Goal: Task Accomplishment & Management: Complete application form

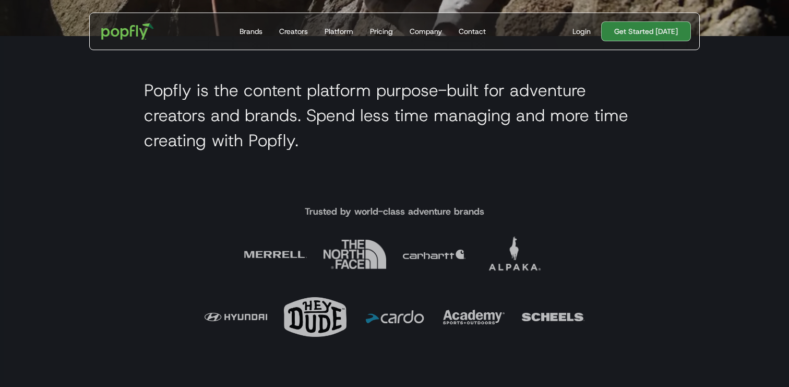
scroll to position [113, 0]
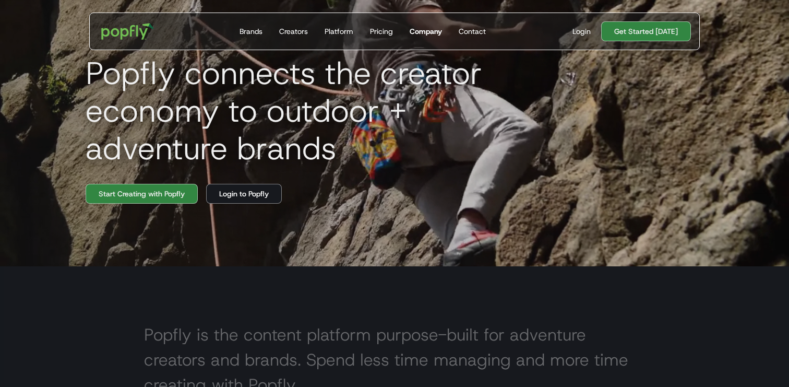
drag, startPoint x: 96, startPoint y: 126, endPoint x: 411, endPoint y: 40, distance: 326.9
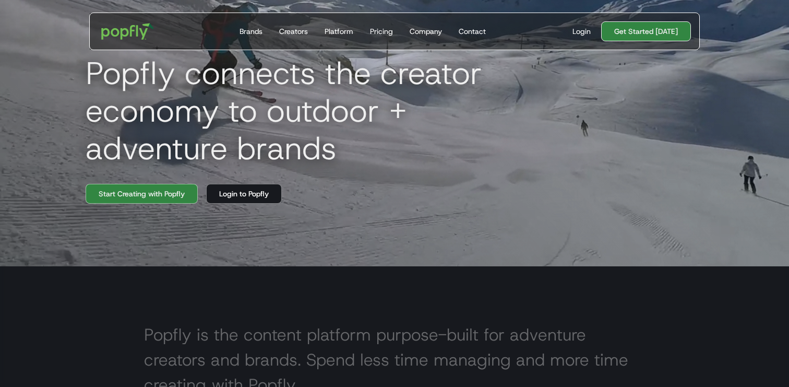
click at [649, 34] on link "Get Started [DATE]" at bounding box center [647, 31] width 90 height 20
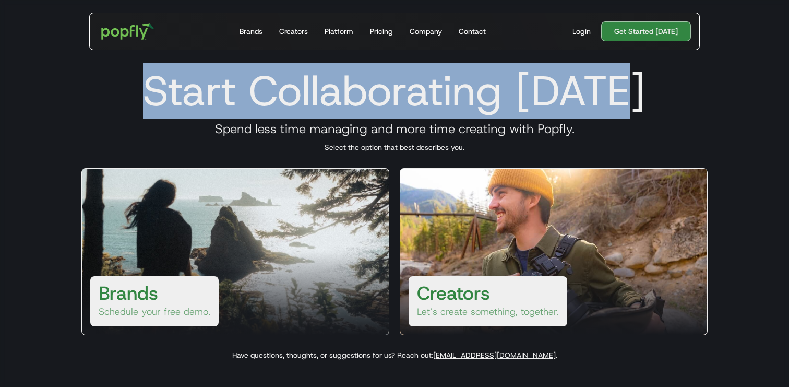
drag, startPoint x: 146, startPoint y: 101, endPoint x: 631, endPoint y: 102, distance: 485.1
click at [631, 102] on h1 "Start Collaborating Today" at bounding box center [395, 91] width 652 height 50
copy h1 "Start Collaborating Today"
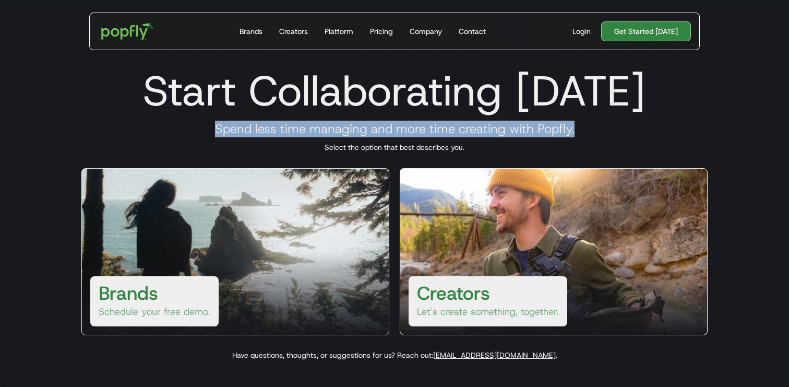
drag, startPoint x: 214, startPoint y: 129, endPoint x: 582, endPoint y: 128, distance: 368.6
click at [582, 128] on h3 "Spend less time managing and more time creating with Popfly." at bounding box center [395, 129] width 652 height 16
copy h3 "Spend less time managing and more time creating with Popfly."
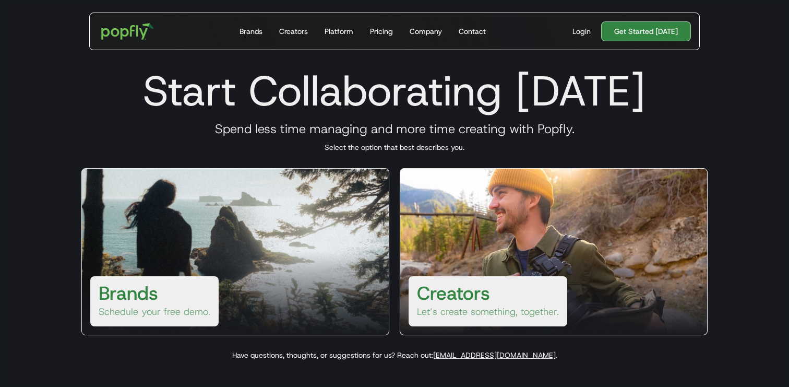
click at [151, 299] on h3 "Brands" at bounding box center [129, 292] width 60 height 25
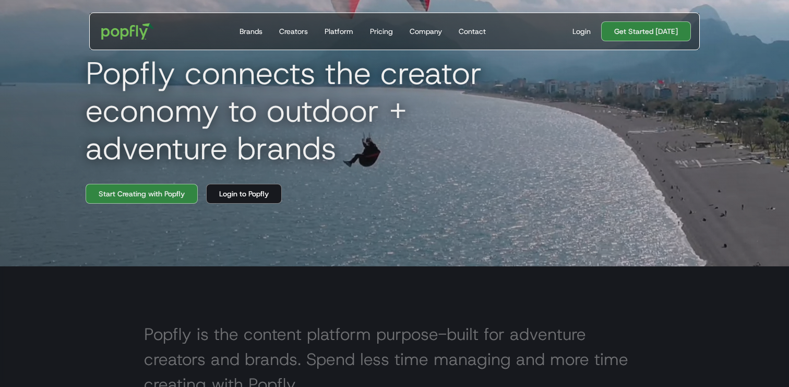
scroll to position [2961, 0]
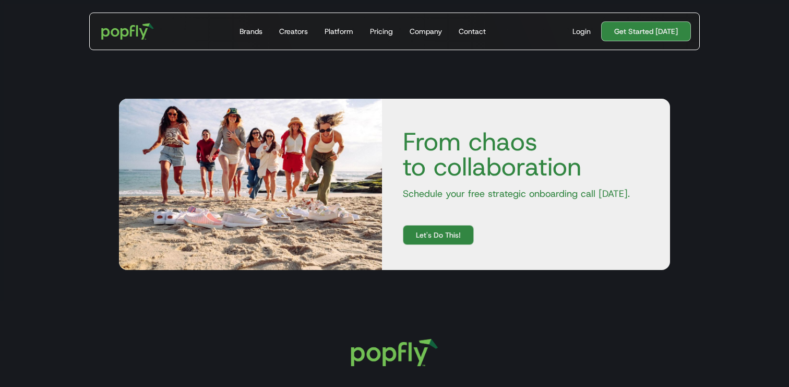
click at [547, 193] on p "Schedule your free strategic onboarding call [DATE]." at bounding box center [526, 193] width 263 height 13
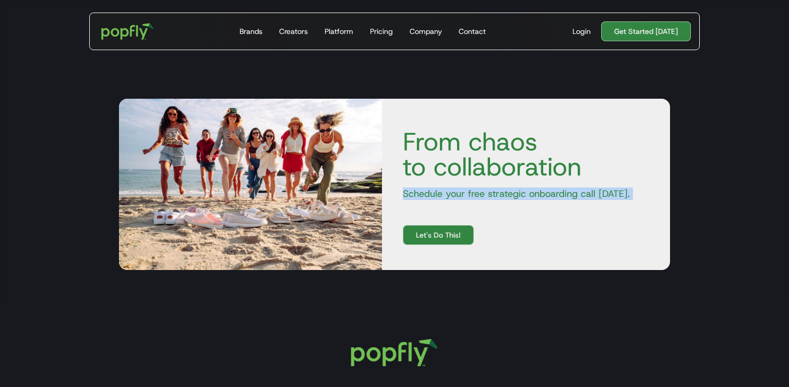
click at [547, 193] on p "Schedule your free strategic onboarding call [DATE]." at bounding box center [526, 193] width 263 height 13
copy p "Schedule your free strategic onboarding call [DATE]."
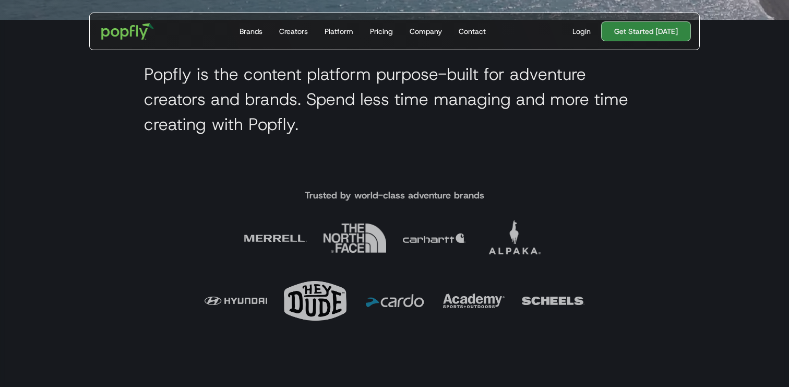
scroll to position [0, 0]
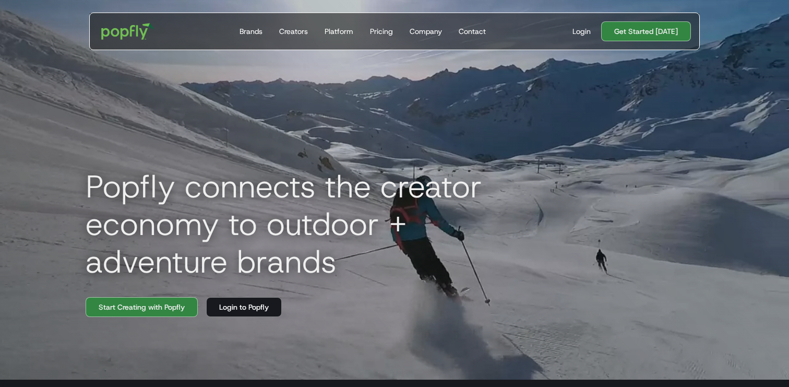
click at [176, 194] on h1 "Popfly connects the creator economy to outdoor + adventure brands" at bounding box center [312, 224] width 470 height 113
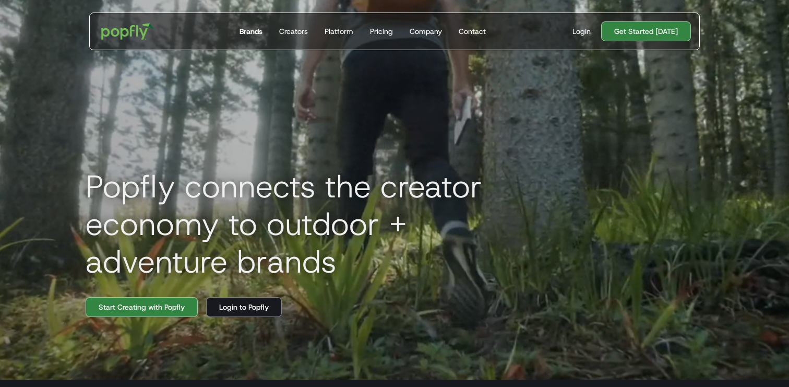
click at [251, 34] on div "Brands" at bounding box center [251, 31] width 23 height 10
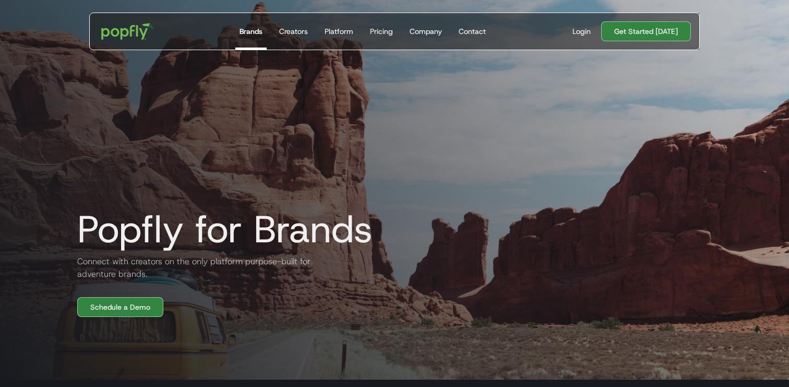
click at [129, 270] on h2 "Connect with creators on the only platform purpose-built for adventure brands." at bounding box center [194, 267] width 251 height 25
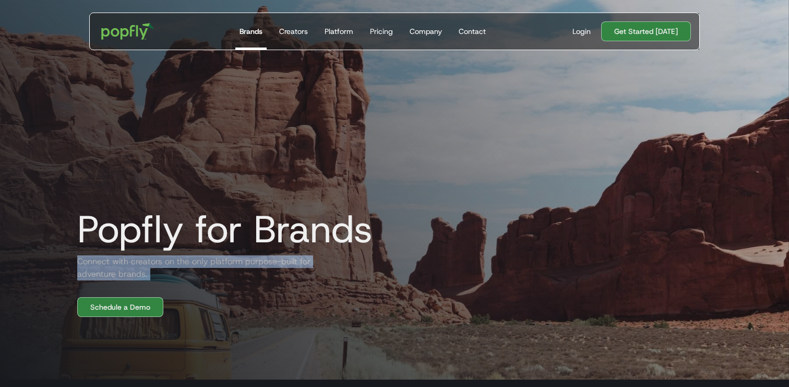
click at [129, 270] on h2 "Connect with creators on the only platform purpose-built for adventure brands." at bounding box center [194, 267] width 251 height 25
copy h2 "Connect with creators on the only platform purpose-built for adventure brands."
click at [142, 267] on h2 "Connect with creators on the only platform purpose-built for adventure brands." at bounding box center [194, 267] width 251 height 25
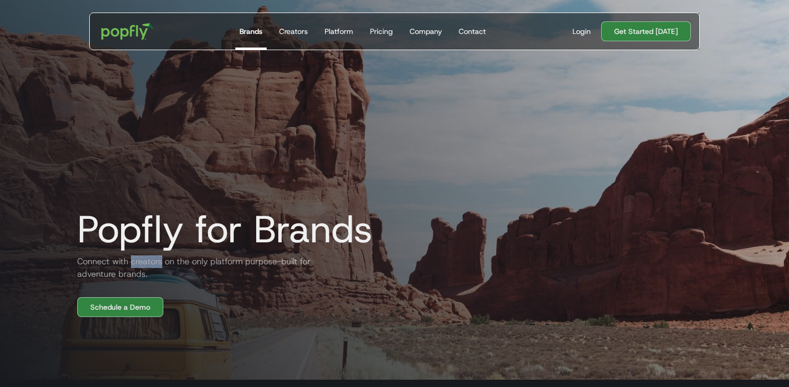
click at [142, 267] on h2 "Connect with creators on the only platform purpose-built for adventure brands." at bounding box center [194, 267] width 251 height 25
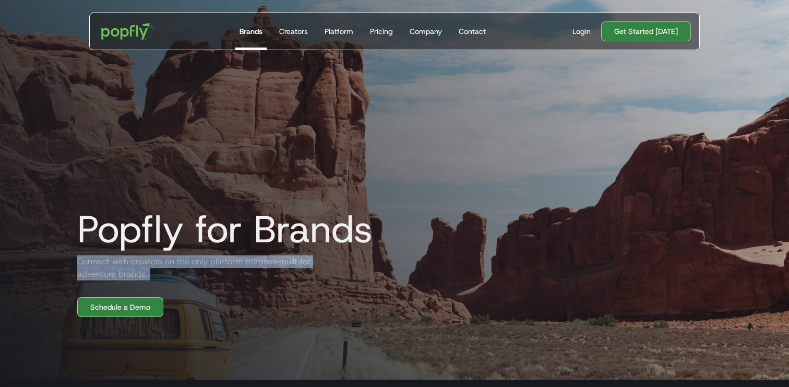
click at [142, 267] on h2 "Connect with creators on the only platform purpose-built for adventure brands." at bounding box center [194, 267] width 251 height 25
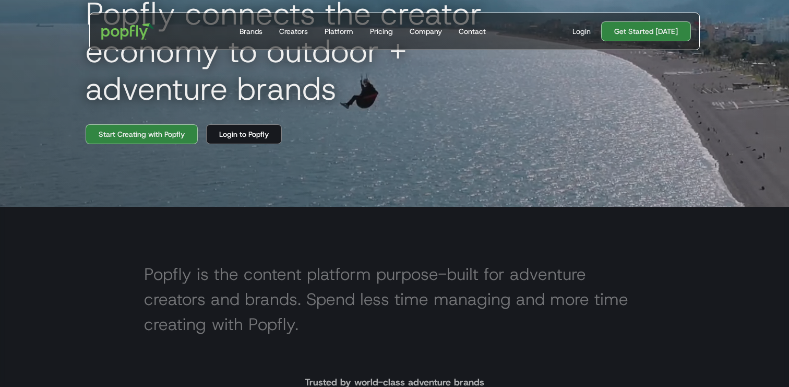
scroll to position [174, 0]
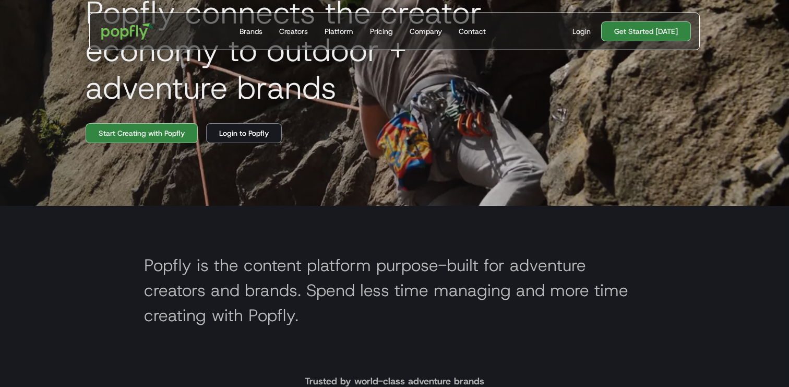
click at [234, 238] on section "Popfly is the content platform purpose-built for adventure creators and brands.…" at bounding box center [394, 288] width 789 height 164
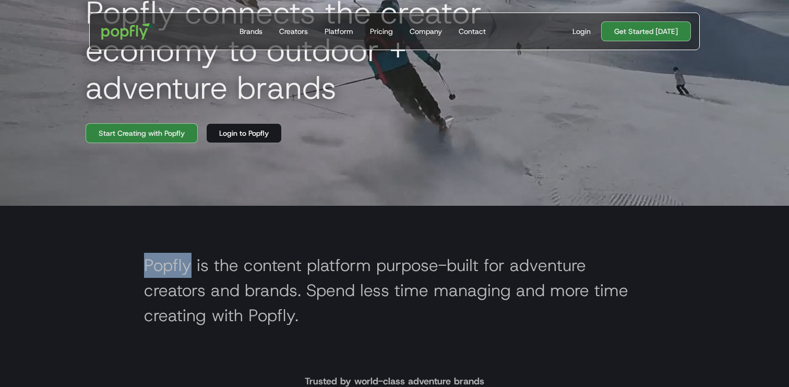
click at [234, 238] on section "Popfly is the content platform purpose-built for adventure creators and brands.…" at bounding box center [394, 288] width 789 height 164
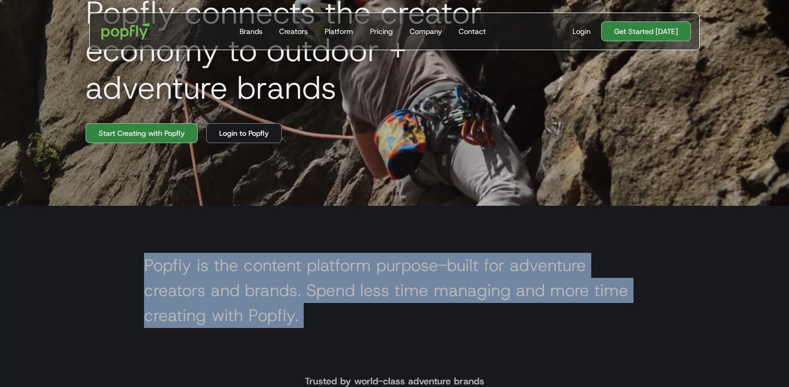
click at [234, 238] on section "Popfly is the content platform purpose-built for adventure creators and brands.…" at bounding box center [394, 288] width 789 height 164
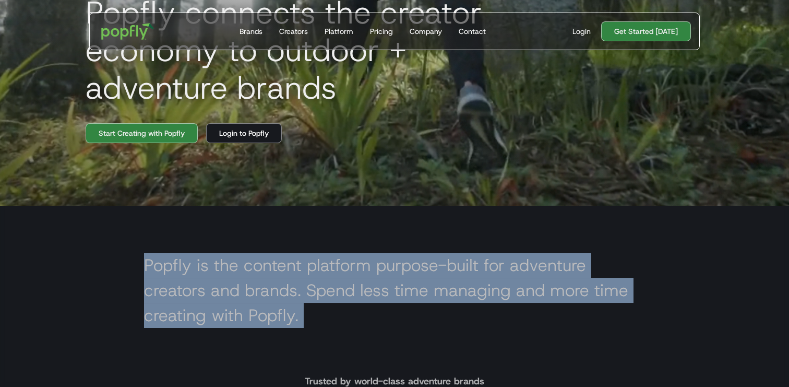
click at [239, 265] on h2 "Popfly is the content platform purpose-built for adventure creators and brands.…" at bounding box center [394, 290] width 501 height 75
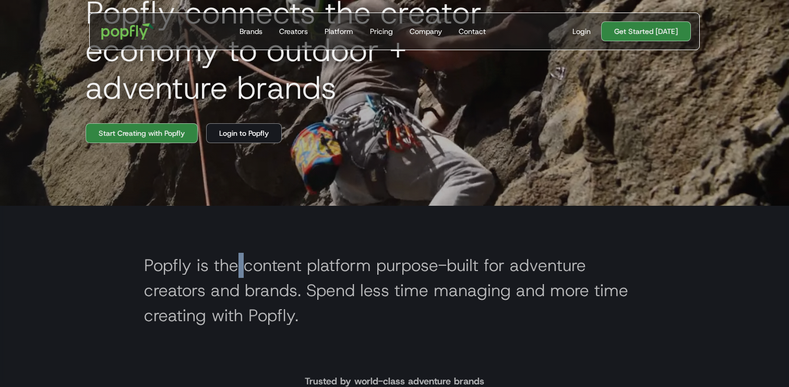
click at [239, 265] on h2 "Popfly is the content platform purpose-built for adventure creators and brands.…" at bounding box center [394, 290] width 501 height 75
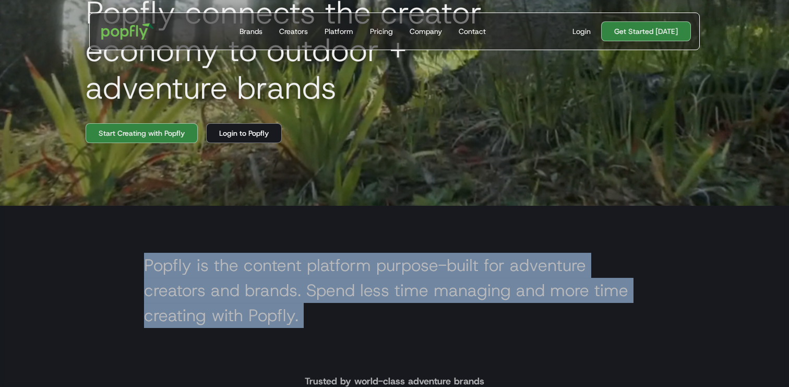
click at [239, 265] on h2 "Popfly is the content platform purpose-built for adventure creators and brands.…" at bounding box center [394, 290] width 501 height 75
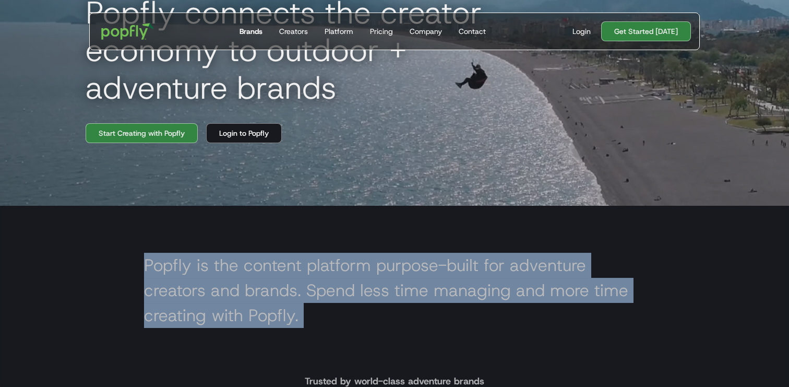
click at [248, 37] on link "Brands" at bounding box center [250, 31] width 31 height 37
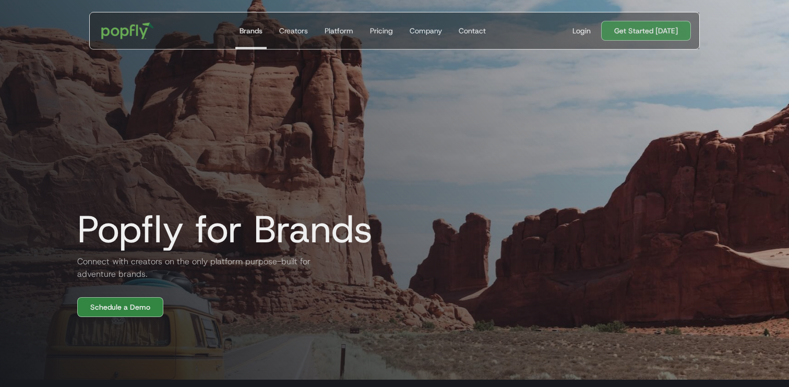
click at [180, 255] on h2 "Connect with creators on the only platform purpose-built for adventure brands." at bounding box center [194, 267] width 251 height 25
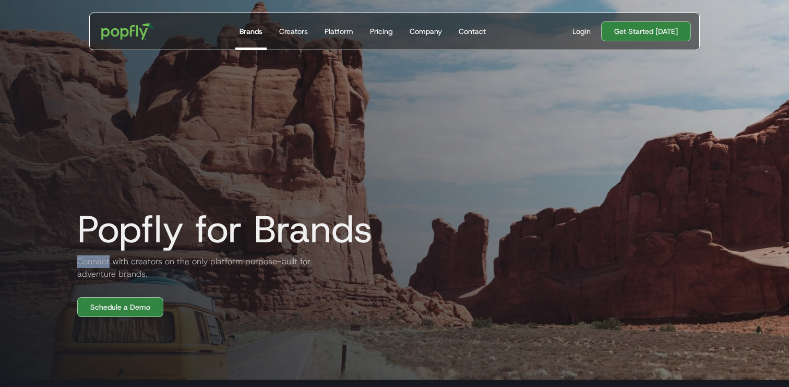
click at [180, 255] on h2 "Connect with creators on the only platform purpose-built for adventure brands." at bounding box center [194, 267] width 251 height 25
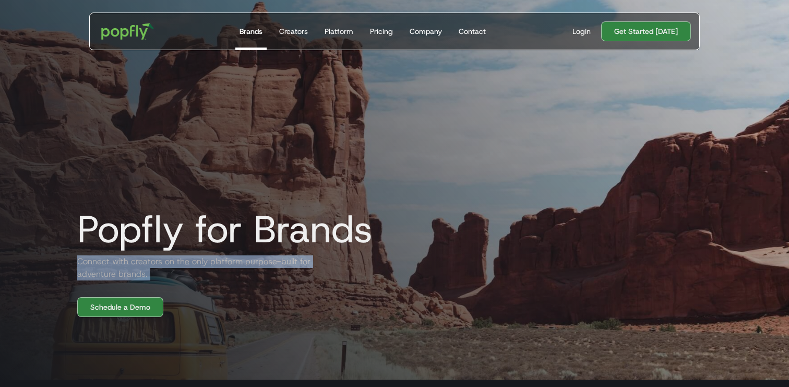
click at [180, 255] on h2 "Connect with creators on the only platform purpose-built for adventure brands." at bounding box center [194, 267] width 251 height 25
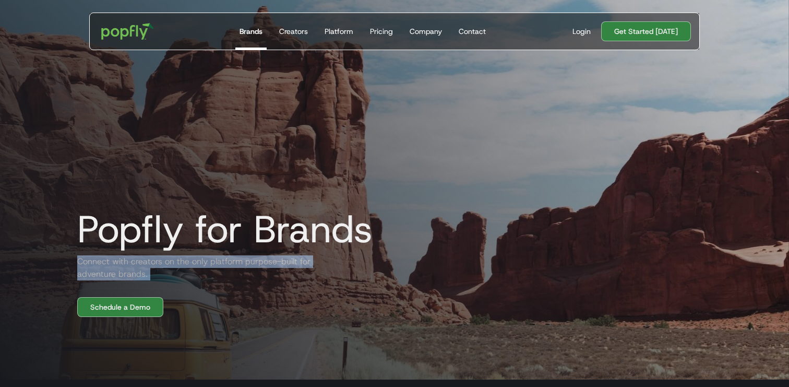
copy h2 "Connect with creators on the only platform purpose-built for adventure brands."
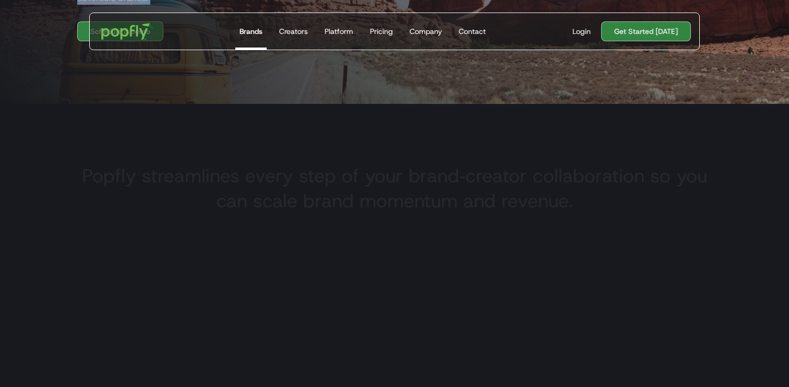
scroll to position [284, 0]
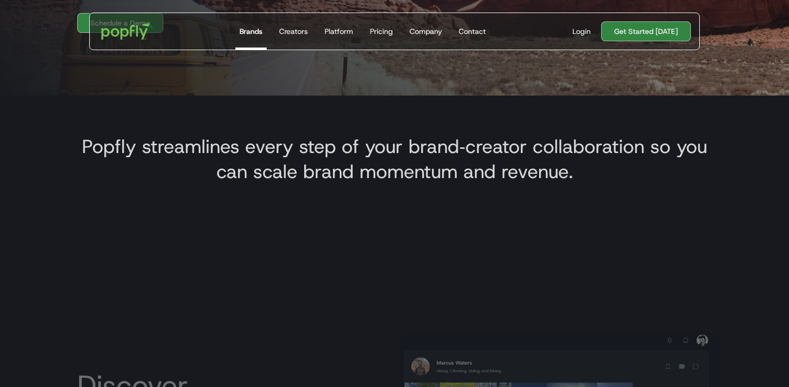
click at [203, 149] on h3 "Popfly streamlines every step of your brand‑creator collaboration so you can sc…" at bounding box center [394, 159] width 635 height 50
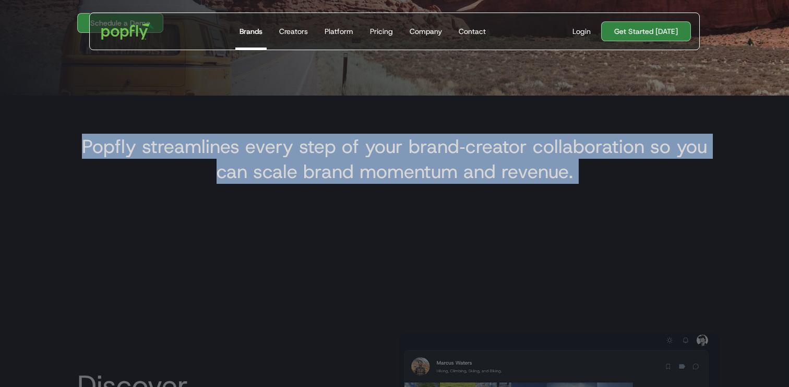
click at [203, 149] on h3 "Popfly streamlines every step of your brand‑creator collaboration so you can sc…" at bounding box center [394, 159] width 635 height 50
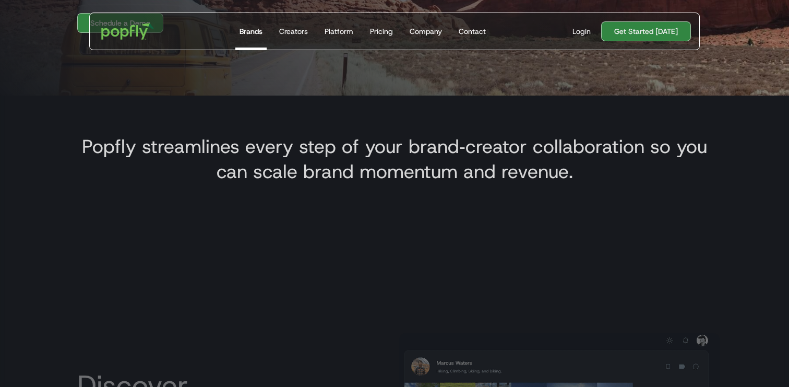
click at [290, 166] on h3 "Popfly streamlines every step of your brand‑creator collaboration so you can sc…" at bounding box center [394, 159] width 635 height 50
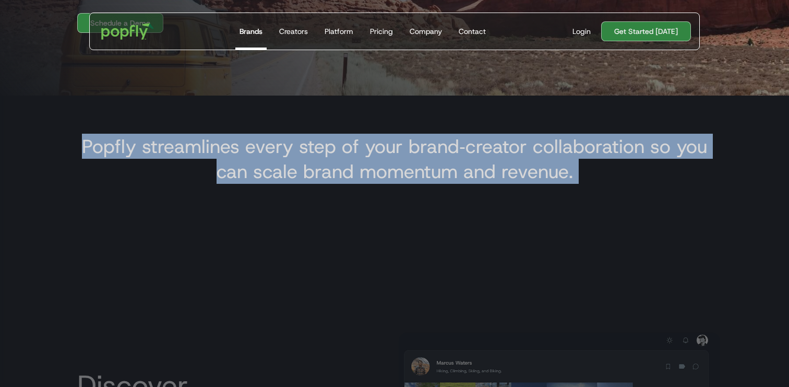
click at [290, 166] on h3 "Popfly streamlines every step of your brand‑creator collaboration so you can sc…" at bounding box center [394, 159] width 635 height 50
copy h3 "Popfly streamlines every step of your brand‑creator collaboration so you can sc…"
click at [586, 33] on div "Login" at bounding box center [582, 31] width 18 height 10
click at [410, 171] on h3 "Popfly streamlines every step of your brand‑creator collaboration so you can sc…" at bounding box center [394, 159] width 635 height 50
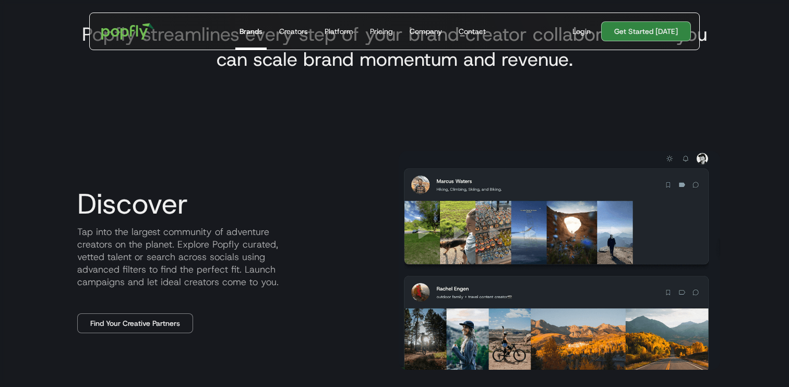
scroll to position [391, 0]
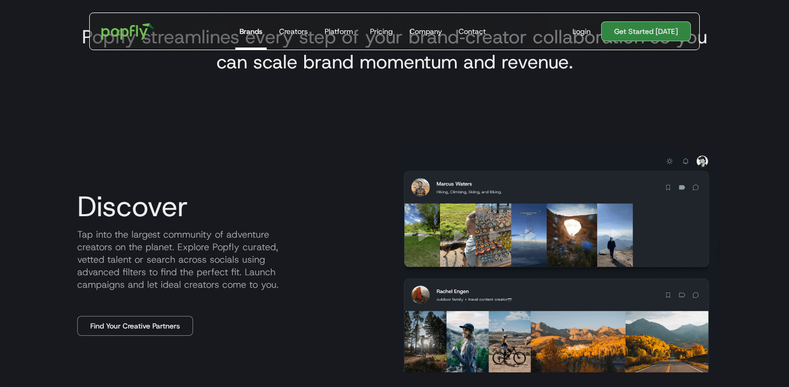
click at [465, 251] on img at bounding box center [560, 263] width 322 height 219
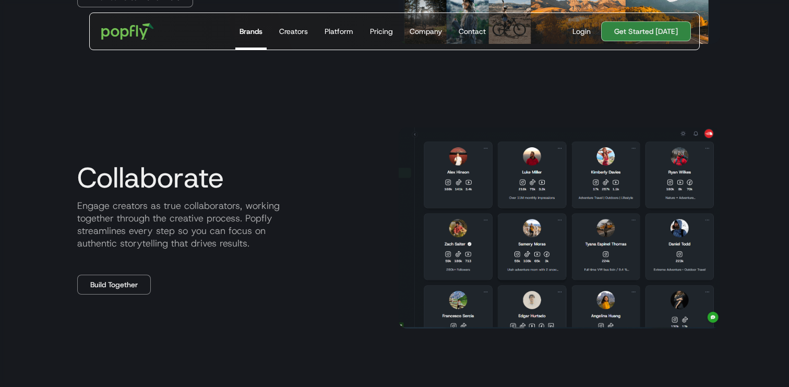
scroll to position [538, 0]
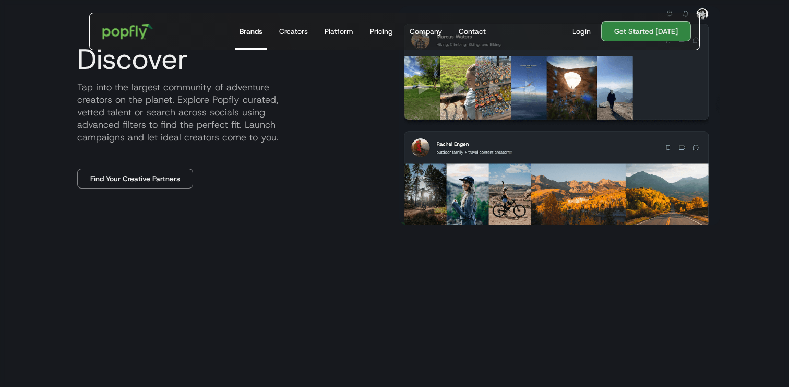
click at [142, 27] on img "home" at bounding box center [128, 31] width 65 height 30
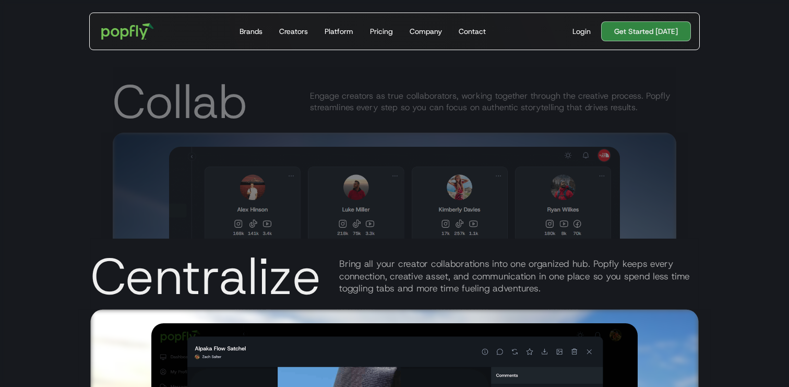
scroll to position [1743, 0]
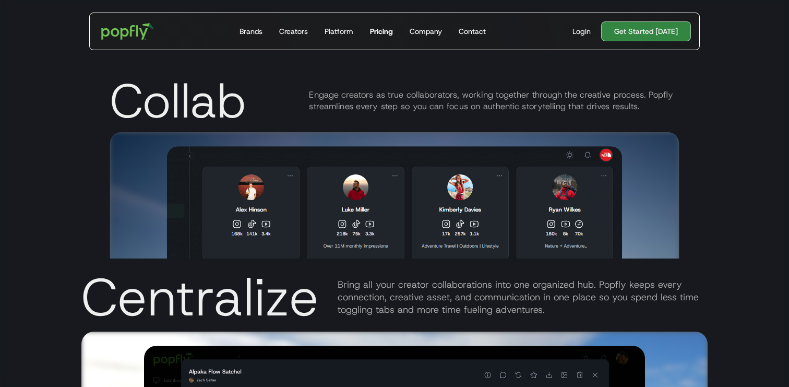
drag, startPoint x: 308, startPoint y: 196, endPoint x: 380, endPoint y: 23, distance: 187.3
click at [0, 0] on section "Discover Tap into the largest community of adventure creators on the planet. Ex…" at bounding box center [394, 206] width 789 height 1548
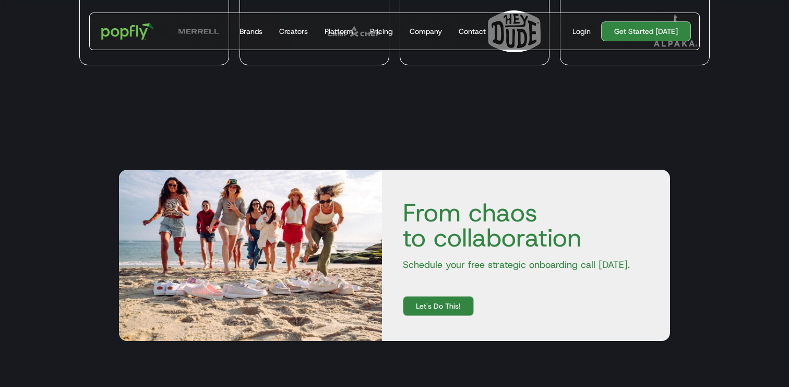
scroll to position [3135, 0]
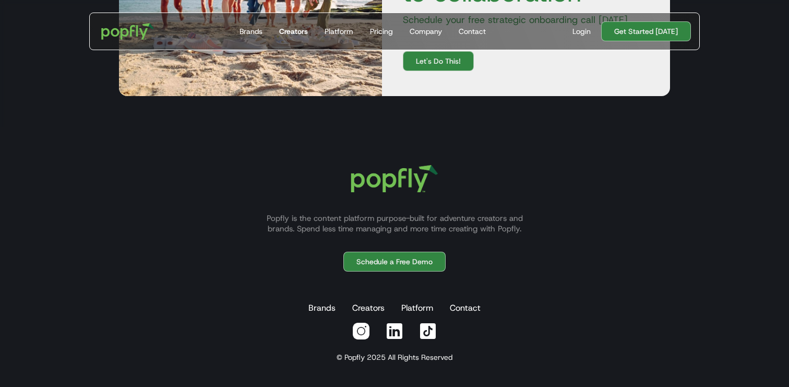
click at [296, 31] on div "Creators" at bounding box center [293, 31] width 29 height 10
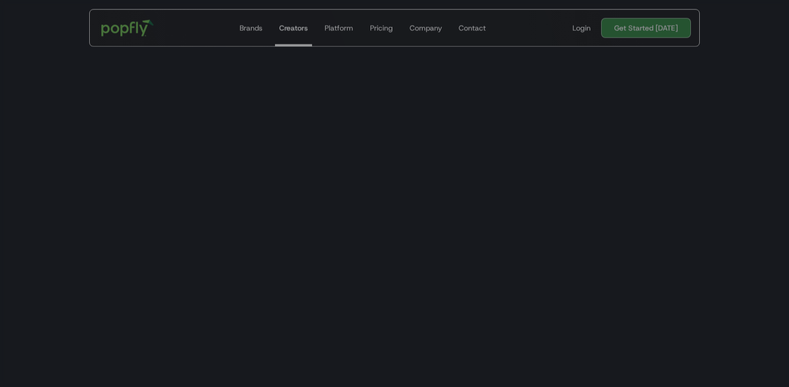
scroll to position [600, 0]
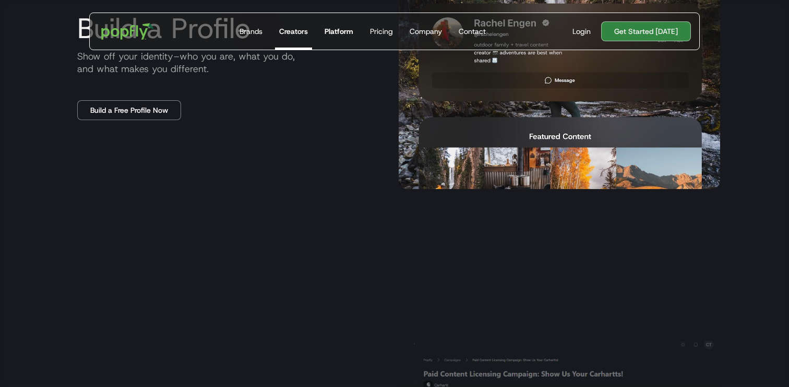
click at [346, 27] on div "Platform" at bounding box center [339, 31] width 29 height 10
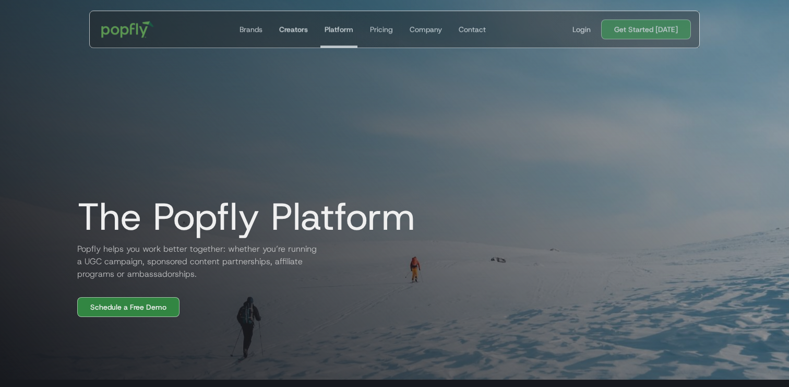
click at [296, 26] on div "Creators" at bounding box center [293, 29] width 29 height 10
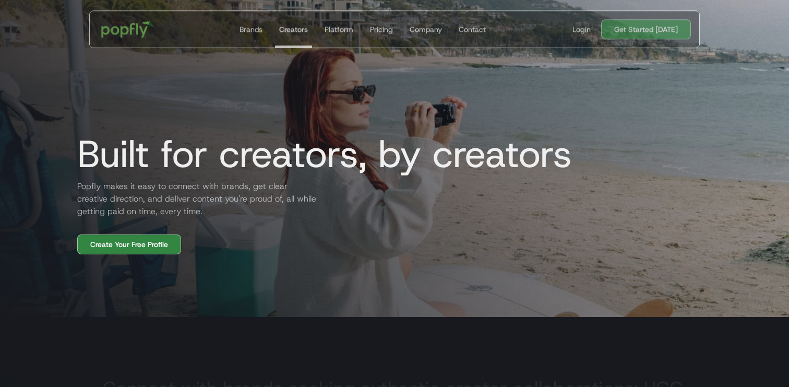
scroll to position [136, 0]
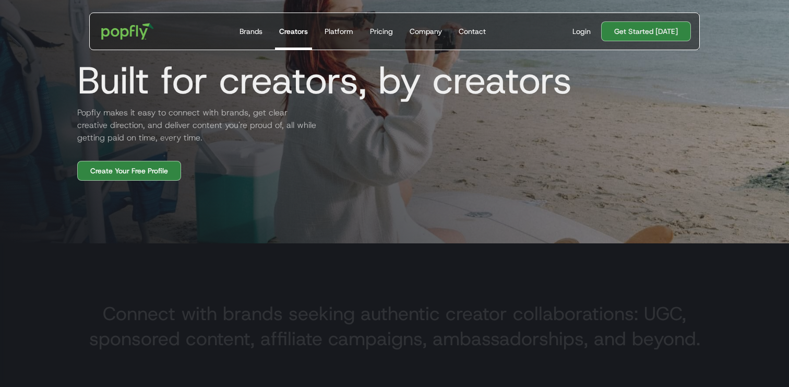
click at [283, 34] on div "Creators" at bounding box center [293, 31] width 29 height 10
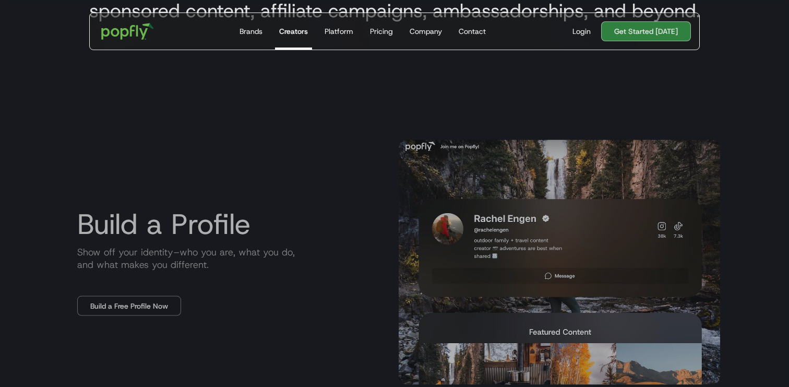
scroll to position [475, 0]
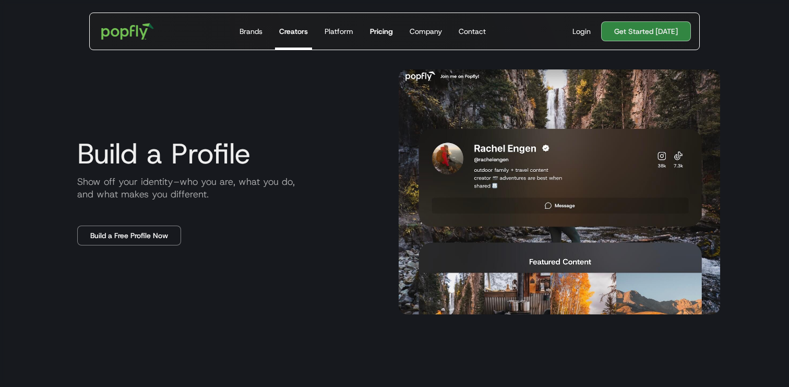
click at [389, 32] on div "Pricing" at bounding box center [381, 31] width 23 height 10
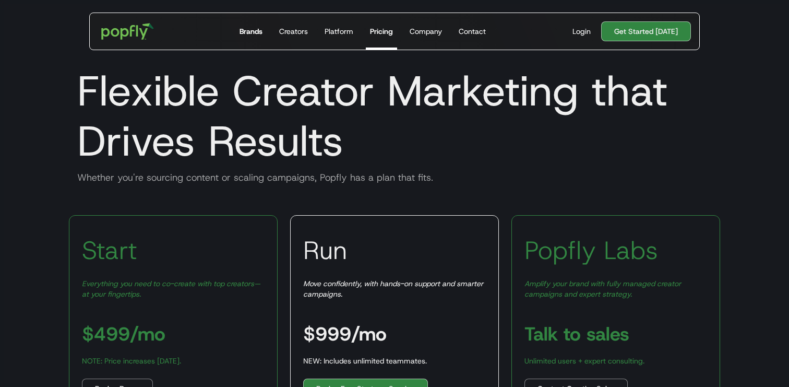
click at [256, 34] on div "Brands" at bounding box center [251, 31] width 23 height 10
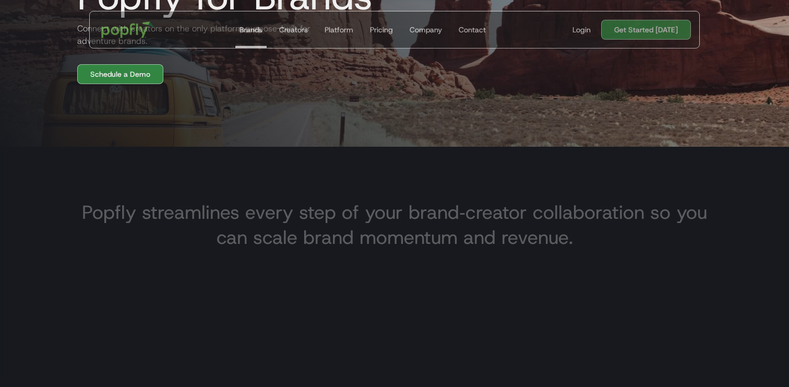
scroll to position [262, 0]
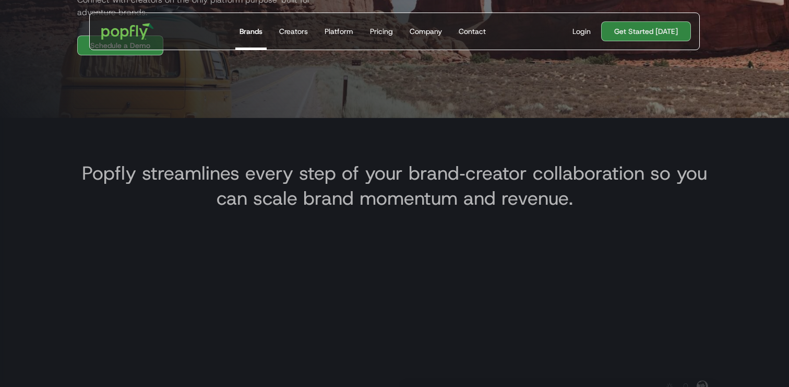
click at [274, 185] on h3 "Popfly streamlines every step of your brand‑creator collaboration so you can sc…" at bounding box center [394, 185] width 635 height 50
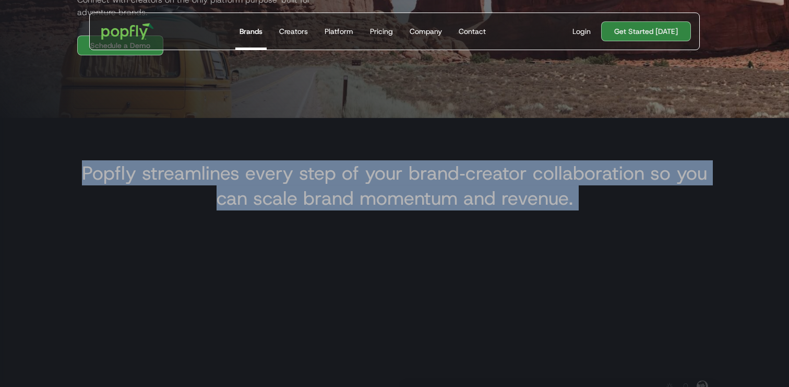
click at [274, 185] on h3 "Popfly streamlines every step of your brand‑creator collaboration so you can sc…" at bounding box center [394, 185] width 635 height 50
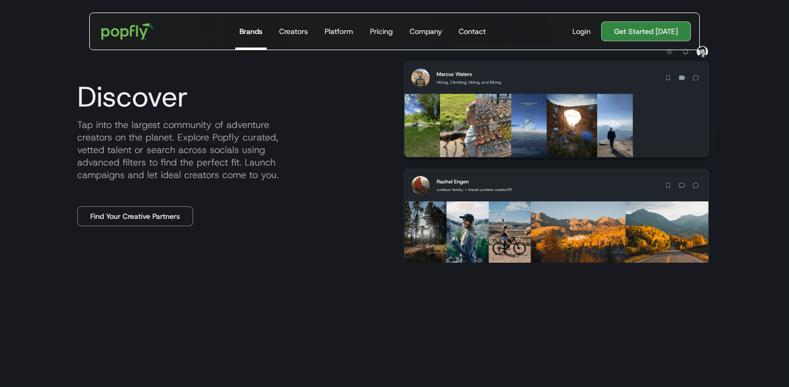
scroll to position [505, 0]
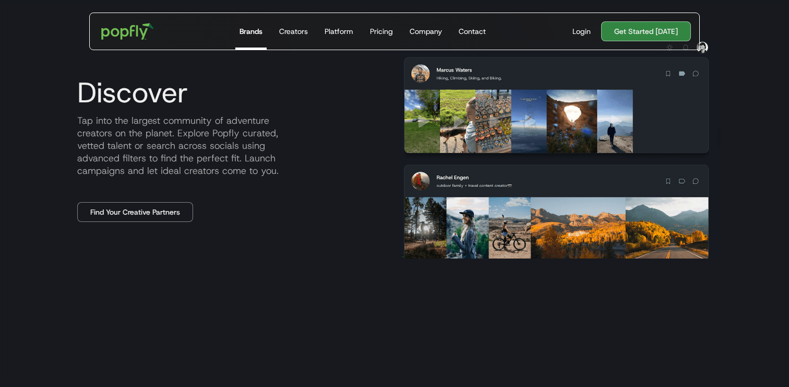
click at [144, 130] on p "Tap into the largest community of adventure creators on the planet. Explore Pop…" at bounding box center [230, 145] width 322 height 63
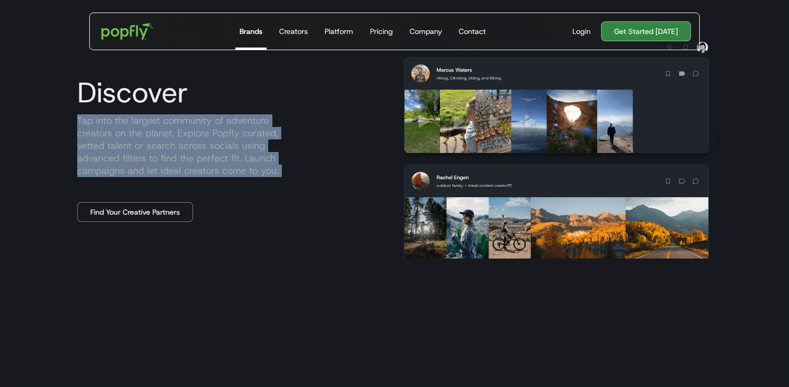
copy p "Tap into the largest community of adventure creators on the planet. Explore Pop…"
click at [107, 124] on p "Tap into the largest community of adventure creators on the planet. Explore Pop…" at bounding box center [230, 145] width 322 height 63
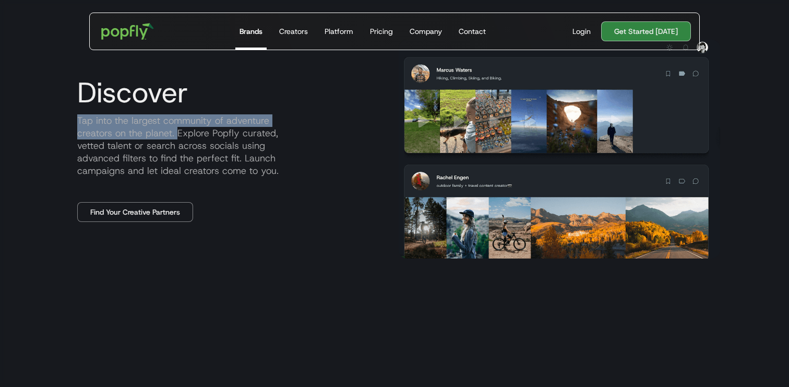
drag, startPoint x: 73, startPoint y: 115, endPoint x: 138, endPoint y: 133, distance: 67.5
click at [138, 133] on p "Tap into the largest community of adventure creators on the planet. Explore Pop…" at bounding box center [230, 145] width 322 height 63
copy p "Tap into the largest community of adventure creators on the planet."
click at [138, 210] on link "Find Your Creative Partners" at bounding box center [135, 212] width 116 height 20
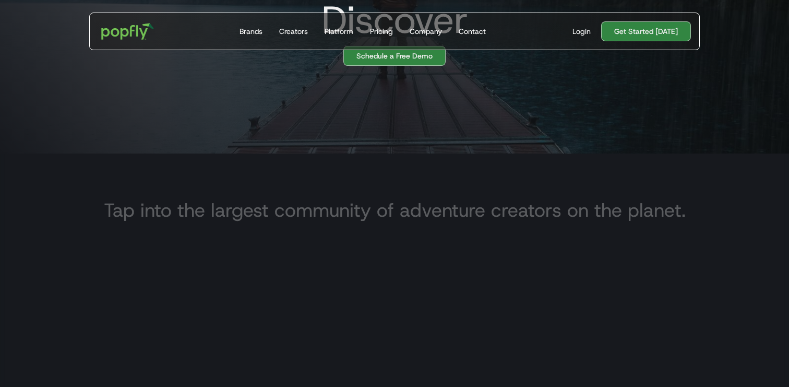
scroll to position [238, 0]
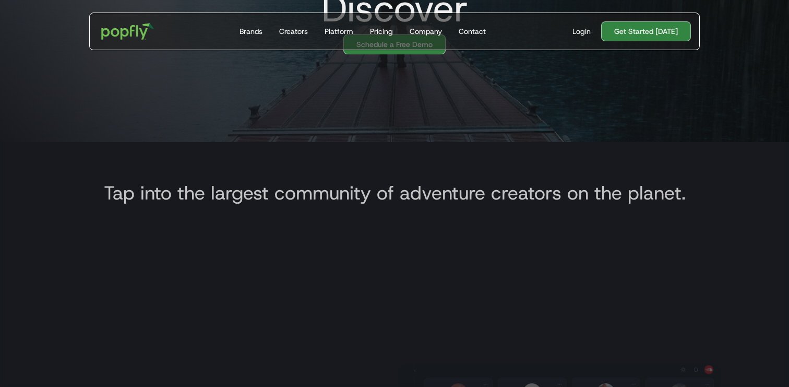
click at [220, 191] on h3 "Tap into the largest community of adventure creators on the planet." at bounding box center [395, 192] width 582 height 25
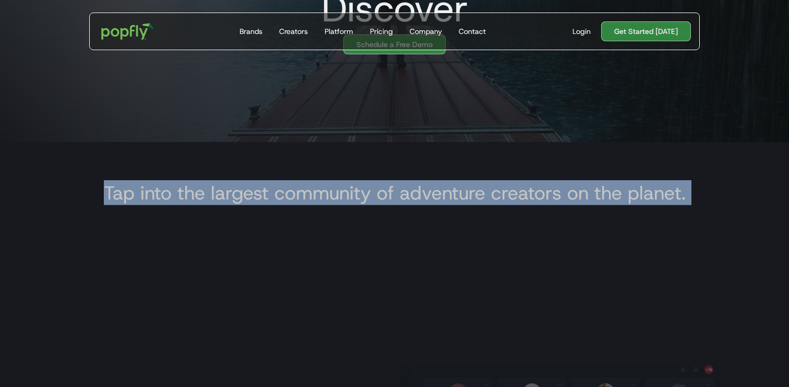
click at [220, 191] on h3 "Tap into the largest community of adventure creators on the planet." at bounding box center [395, 192] width 582 height 25
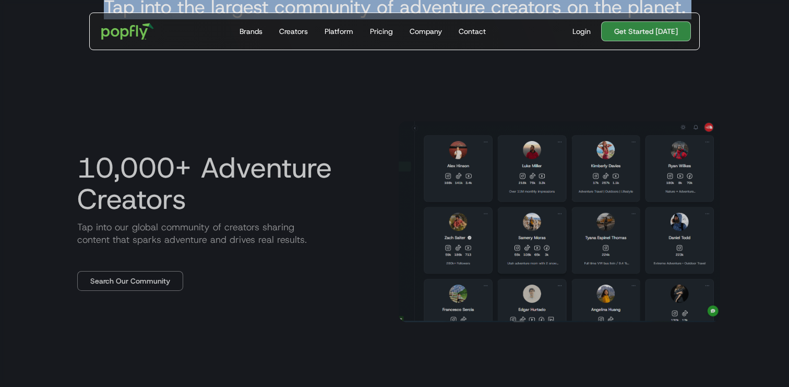
scroll to position [434, 0]
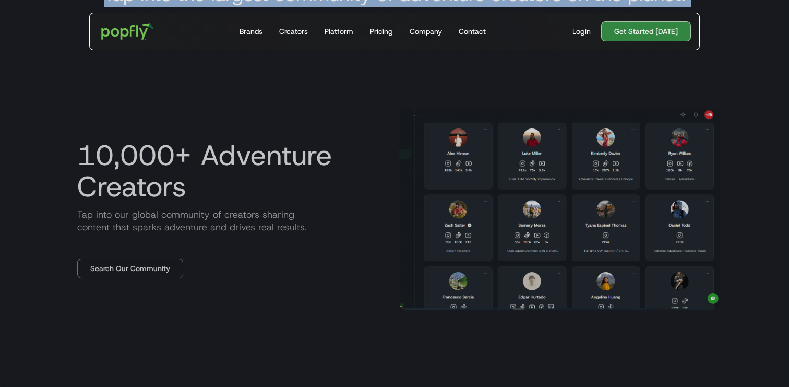
copy h3 "Tap into the largest community of adventure creators on the planet."
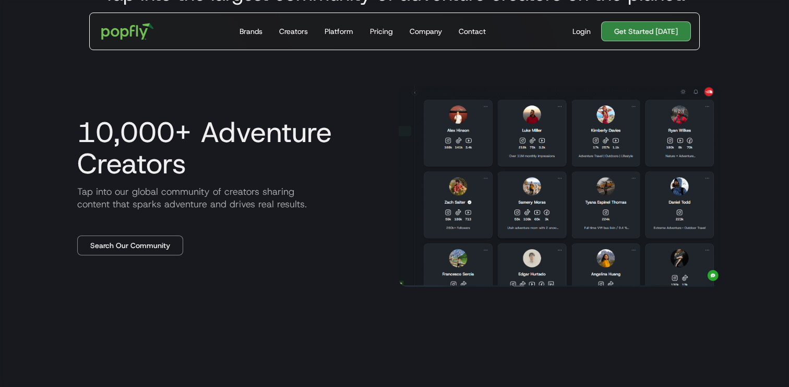
click at [153, 193] on p "Tap into our global community of creators sharing content that sparks adventure…" at bounding box center [230, 197] width 322 height 25
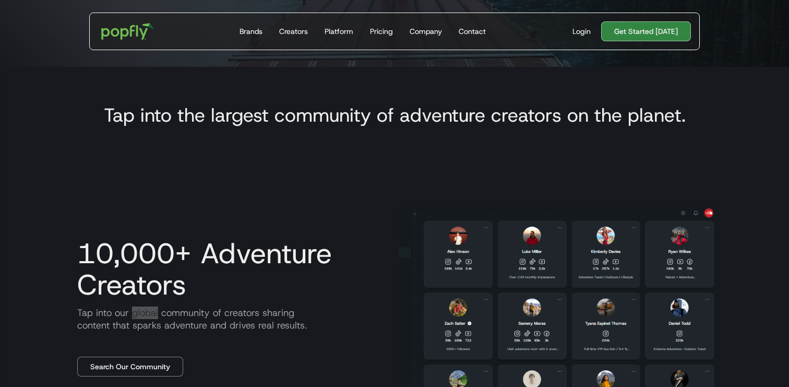
scroll to position [310, 0]
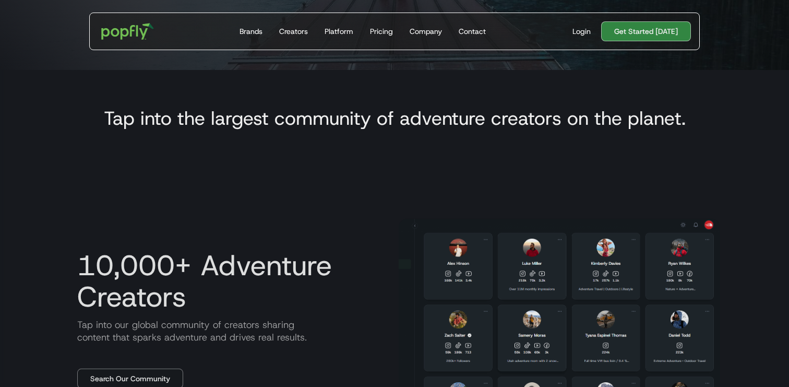
click at [129, 124] on h3 "Tap into the largest community of adventure creators on the planet." at bounding box center [395, 117] width 582 height 25
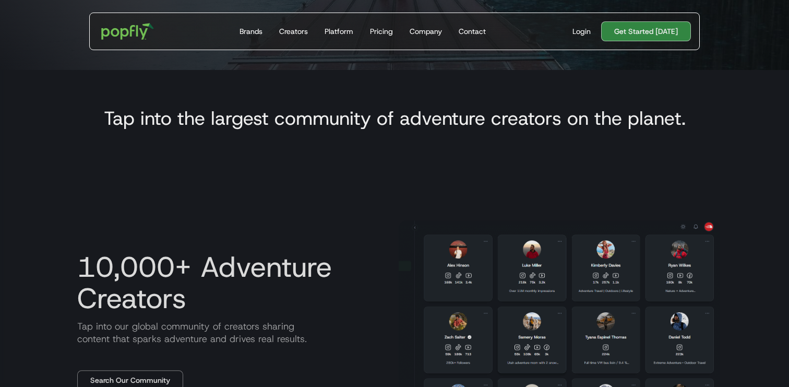
click at [129, 124] on h3 "Tap into the largest community of adventure creators on the planet." at bounding box center [395, 117] width 582 height 25
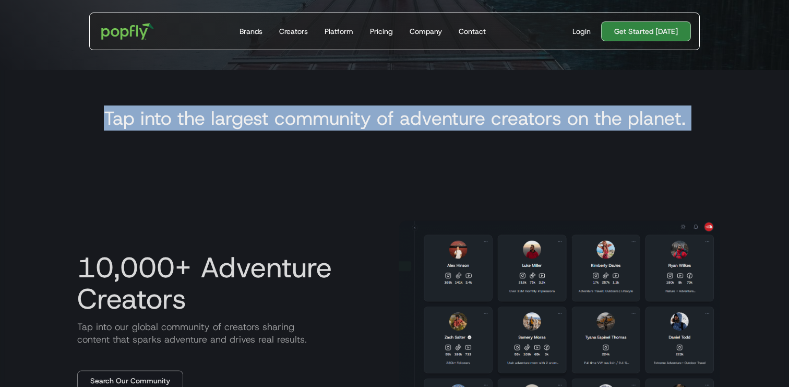
copy h3 "Tap into the largest community of adventure creators on the planet."
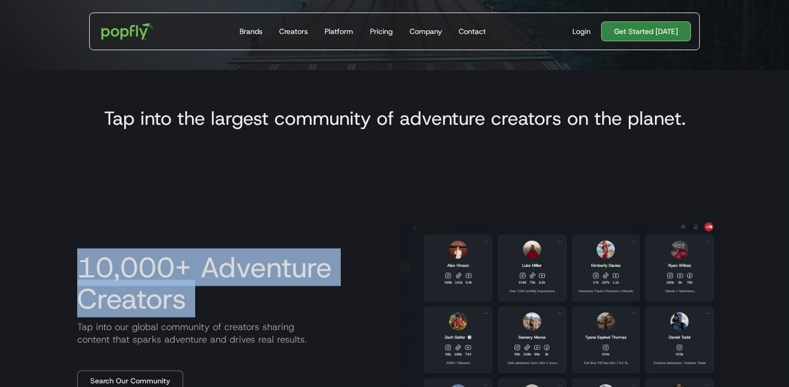
drag, startPoint x: 96, startPoint y: 271, endPoint x: 240, endPoint y: 287, distance: 145.5
copy h3 "10,000+ Adventure Creators"
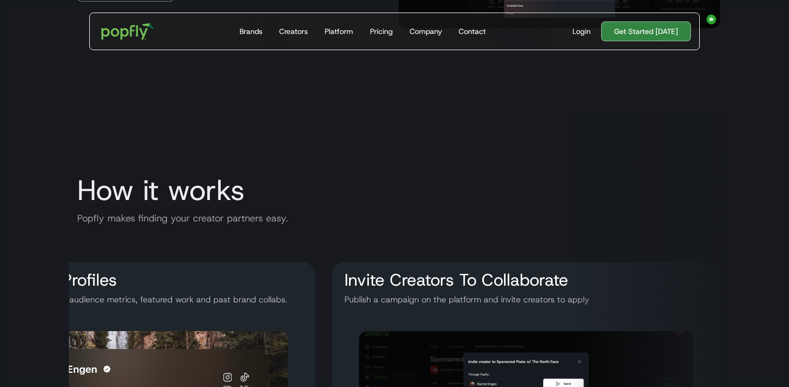
scroll to position [1461, 0]
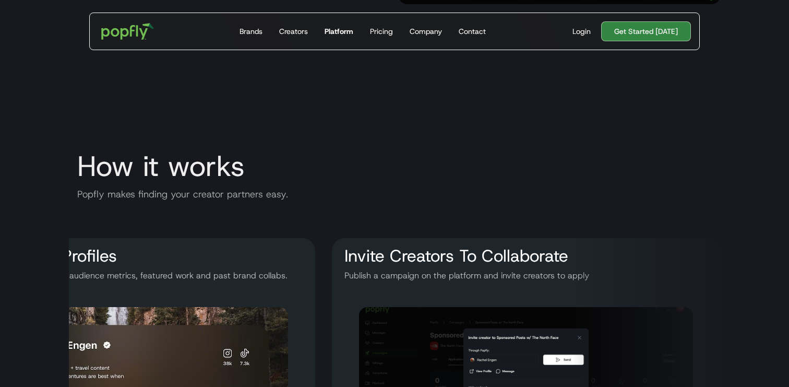
click at [341, 31] on div "Platform" at bounding box center [339, 31] width 29 height 10
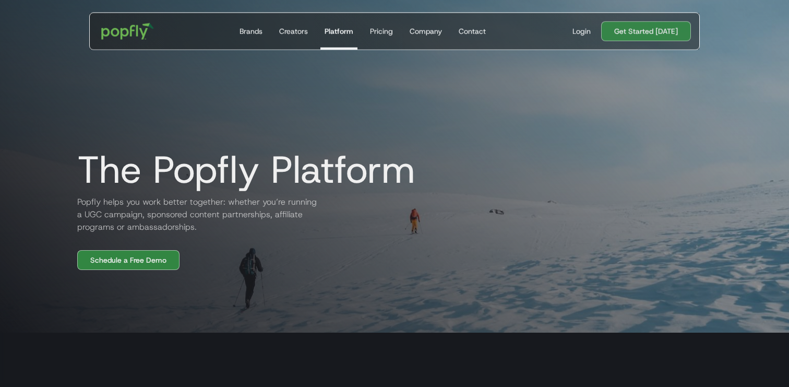
scroll to position [52, 0]
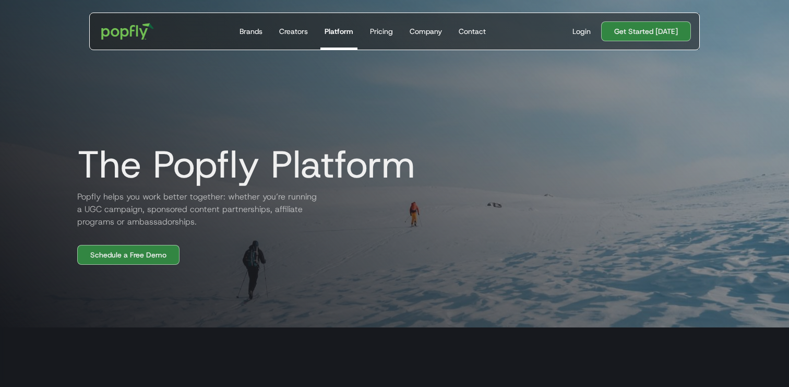
click at [114, 225] on h2 "Popfly helps you work better together: whether you’re running a UGC campaign, s…" at bounding box center [194, 210] width 251 height 38
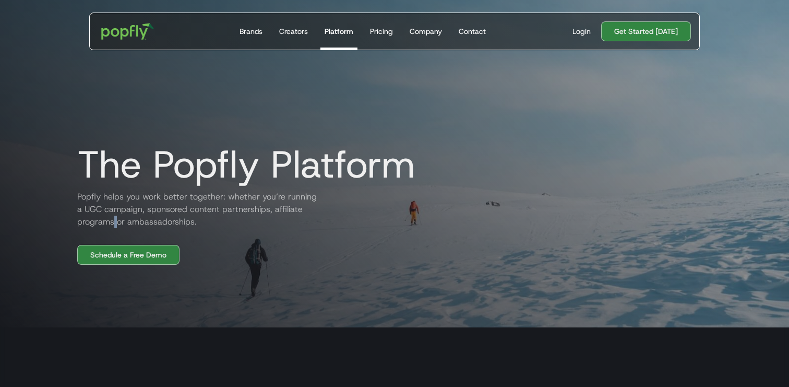
click at [114, 225] on h2 "Popfly helps you work better together: whether you’re running a UGC campaign, s…" at bounding box center [194, 210] width 251 height 38
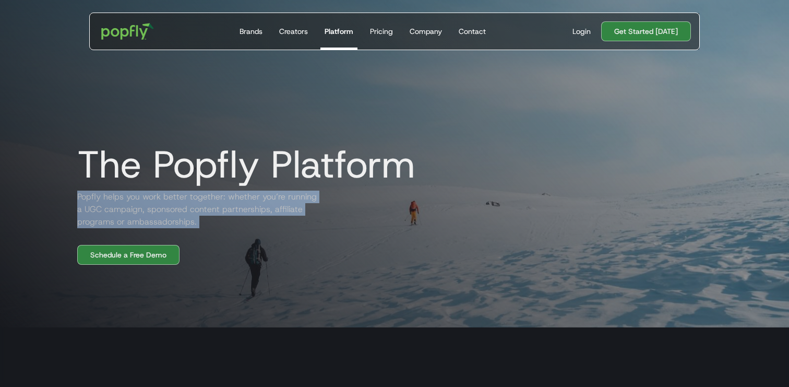
click at [114, 225] on h2 "Popfly helps you work better together: whether you’re running a UGC campaign, s…" at bounding box center [194, 210] width 251 height 38
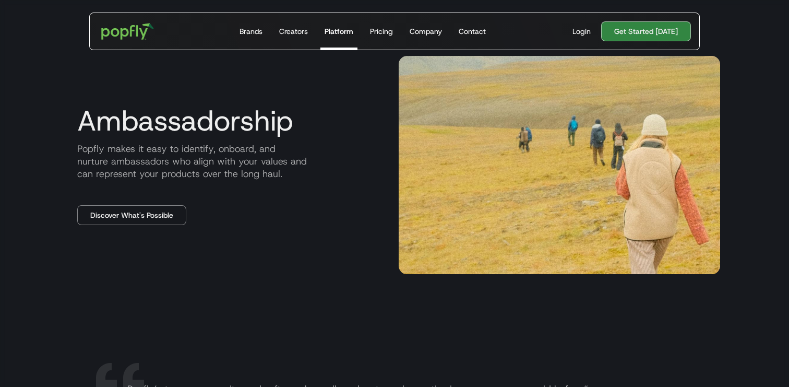
scroll to position [1422, 0]
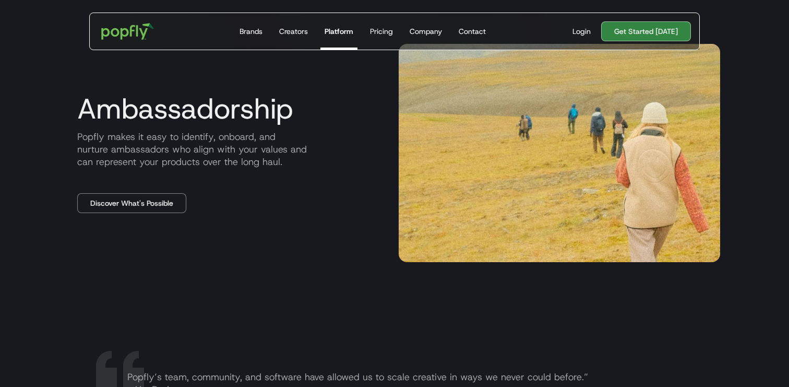
click at [120, 162] on p "Popfly makes it easy to identify, onboard, and nurture ambassadors who align wi…" at bounding box center [230, 150] width 322 height 38
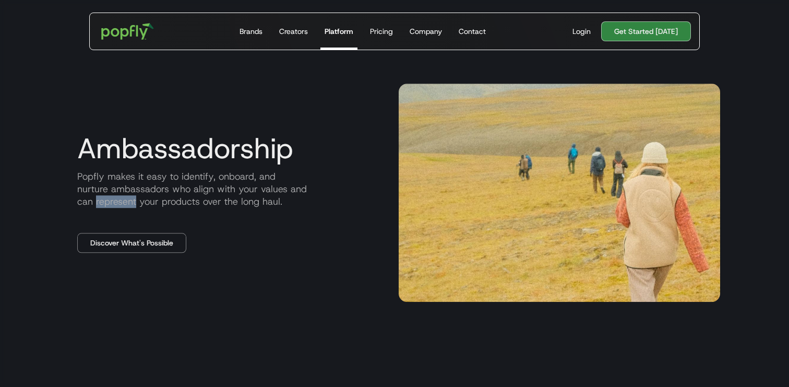
scroll to position [1148, 0]
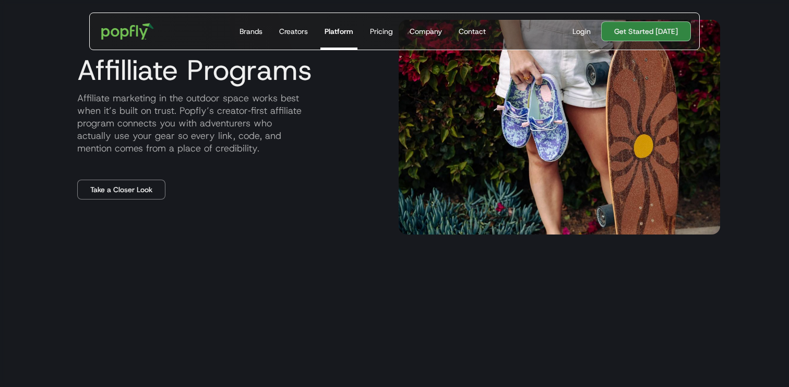
click at [109, 124] on p "Affiliate marketing in the outdoor space works best when it’s built on trust. P…" at bounding box center [230, 123] width 322 height 63
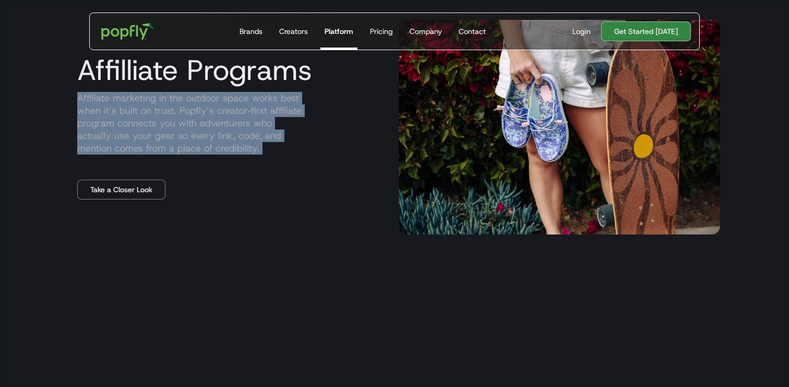
click at [109, 124] on p "Affiliate marketing in the outdoor space works best when it’s built on trust. P…" at bounding box center [230, 123] width 322 height 63
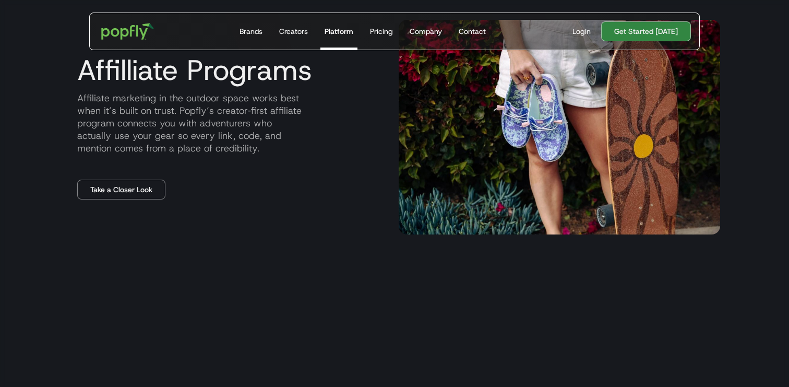
click at [90, 109] on p "Affiliate marketing in the outdoor space works best when it’s built on trust. P…" at bounding box center [230, 123] width 322 height 63
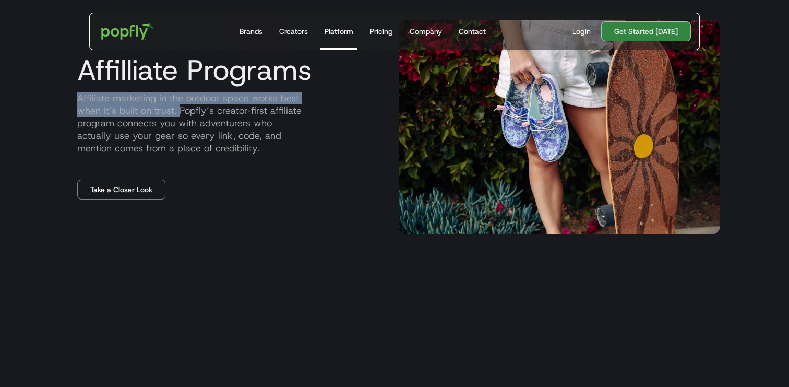
drag, startPoint x: 78, startPoint y: 99, endPoint x: 178, endPoint y: 112, distance: 100.0
click at [178, 112] on p "Affiliate marketing in the outdoor space works best when it’s built on trust. P…" at bounding box center [230, 123] width 322 height 63
copy p "Affiliate marketing in the outdoor space works best when it’s built on trust."
click at [259, 28] on div "Brands" at bounding box center [251, 31] width 23 height 10
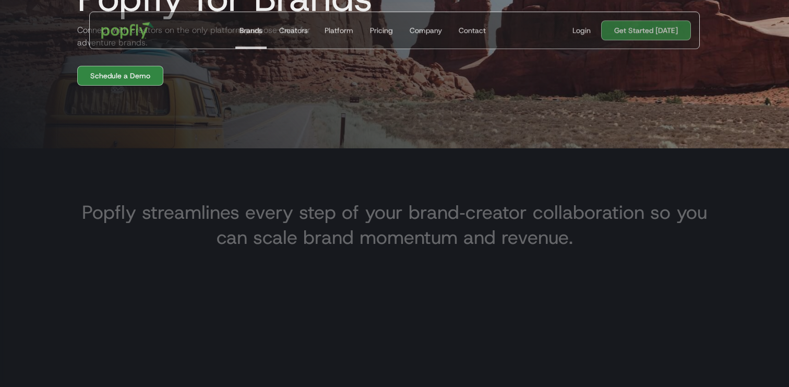
scroll to position [242, 0]
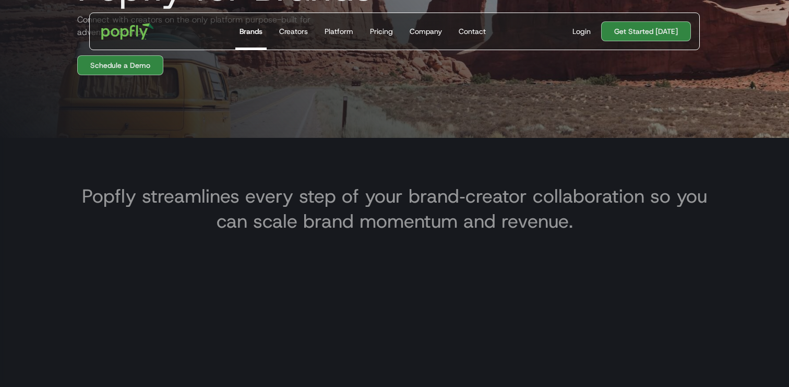
click at [325, 217] on h3 "Popfly streamlines every step of your brand‑creator collaboration so you can sc…" at bounding box center [394, 208] width 635 height 50
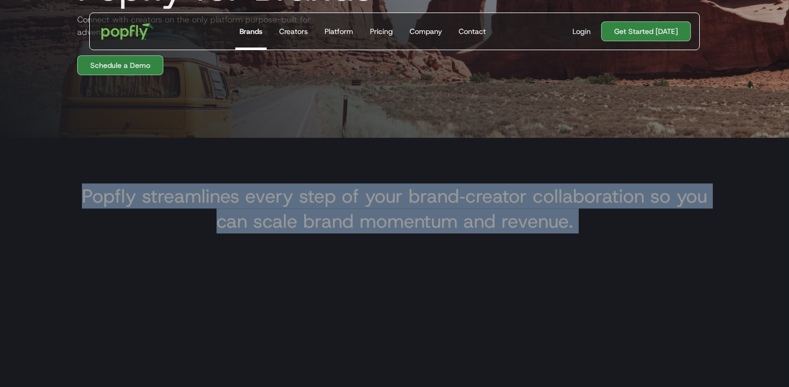
copy h3 "Popfly streamlines every step of your brand‑creator collaboration so you can sc…"
click at [341, 34] on div "Platform" at bounding box center [339, 31] width 29 height 10
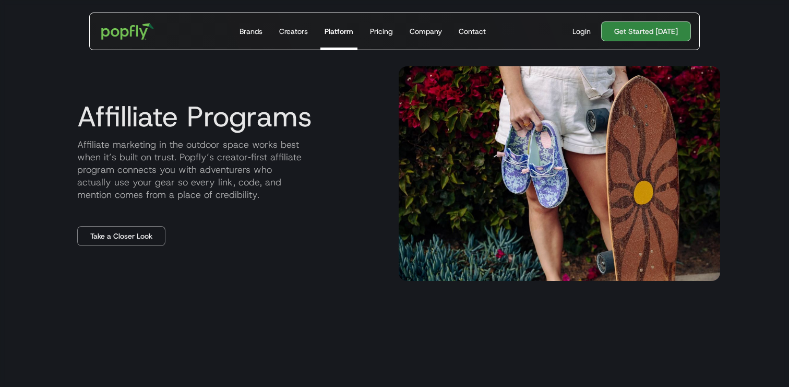
scroll to position [1108, 0]
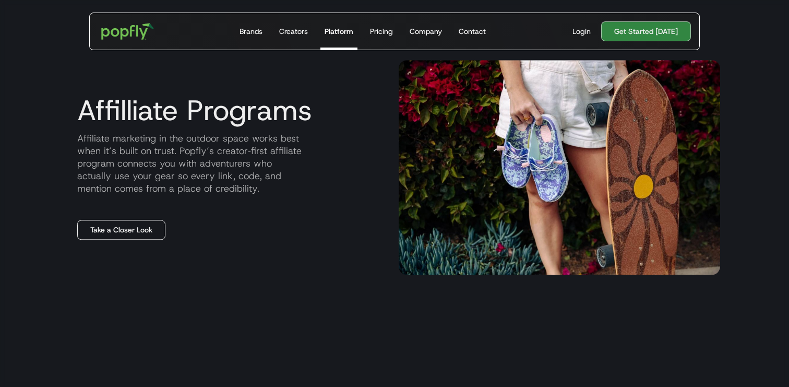
click at [127, 226] on link "Take a Closer Look" at bounding box center [121, 230] width 88 height 20
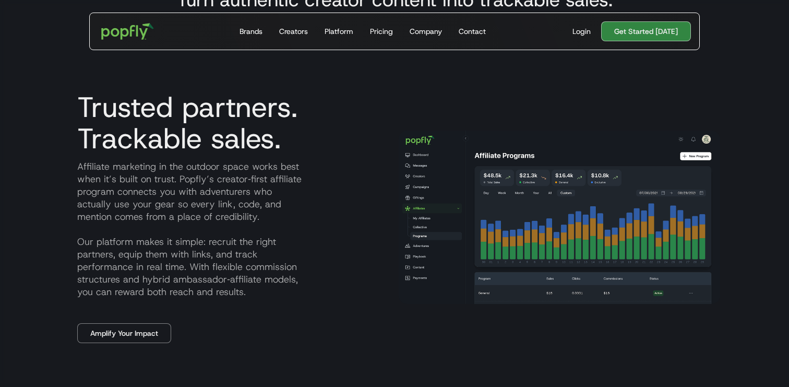
scroll to position [430, 0]
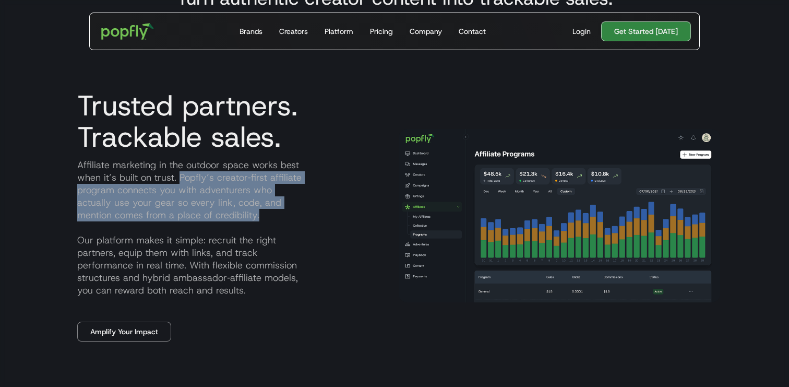
drag, startPoint x: 181, startPoint y: 178, endPoint x: 291, endPoint y: 217, distance: 117.2
click at [291, 217] on p "Affiliate marketing in the outdoor space works best when it’s built on trust. P…" at bounding box center [230, 228] width 322 height 138
copy p "Popfly’s creator‑first affiliate program connects you with adventurers who actu…"
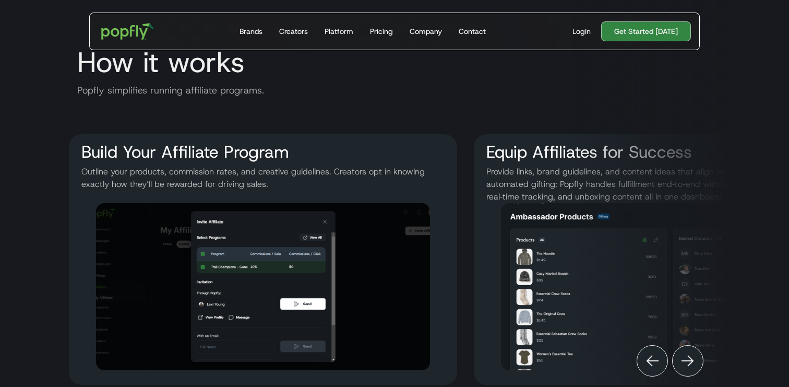
scroll to position [1282, 0]
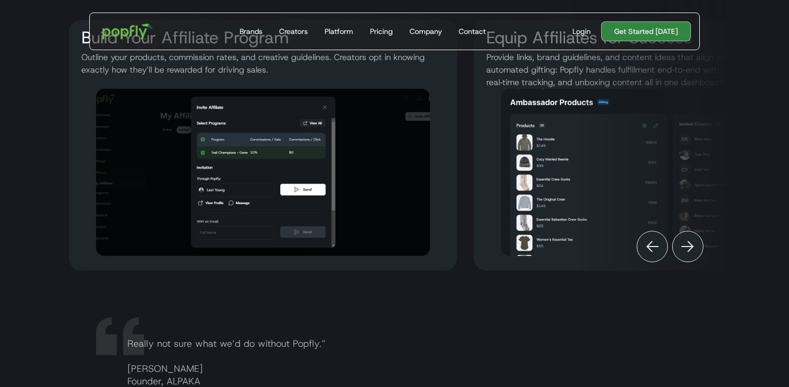
click at [129, 32] on img "home" at bounding box center [128, 31] width 65 height 30
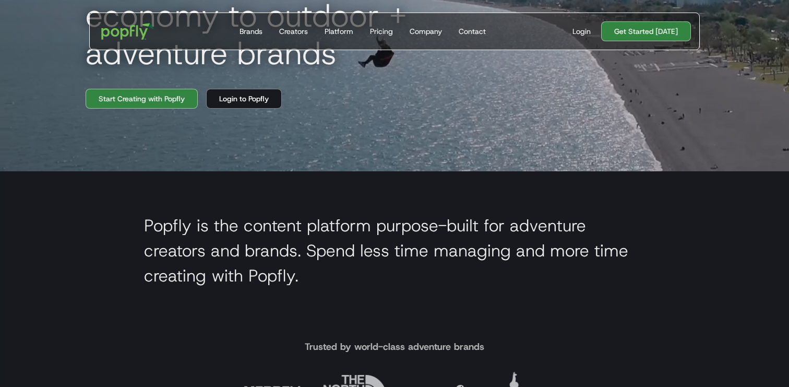
scroll to position [208, 0]
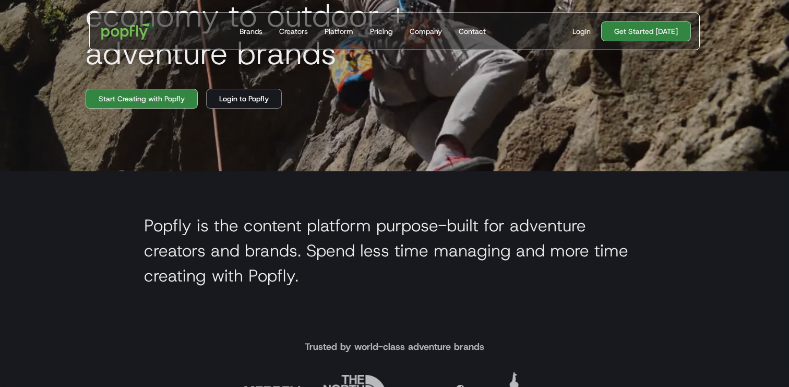
click at [151, 222] on h2 "Popfly is the content platform purpose-built for adventure creators and brands.…" at bounding box center [394, 250] width 501 height 75
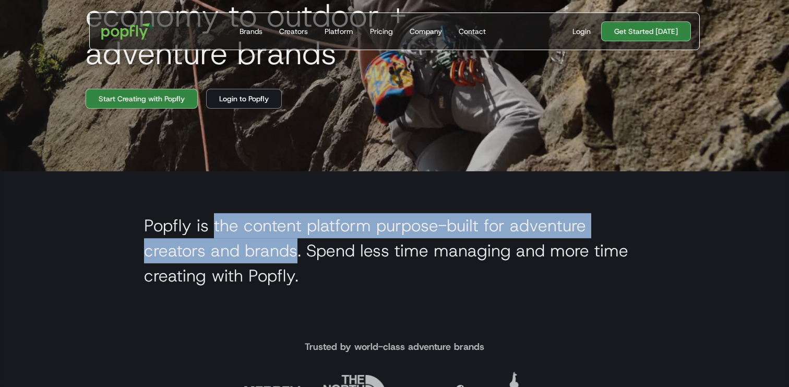
drag, startPoint x: 215, startPoint y: 226, endPoint x: 298, endPoint y: 245, distance: 85.2
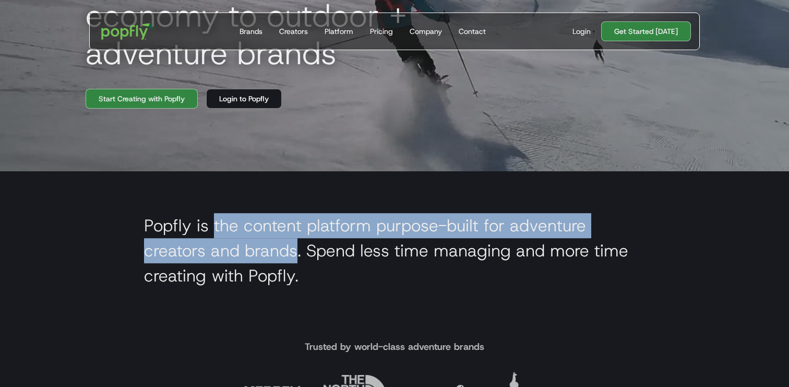
click at [298, 245] on h2 "Popfly is the content platform purpose-built for adventure creators and brands.…" at bounding box center [394, 250] width 501 height 75
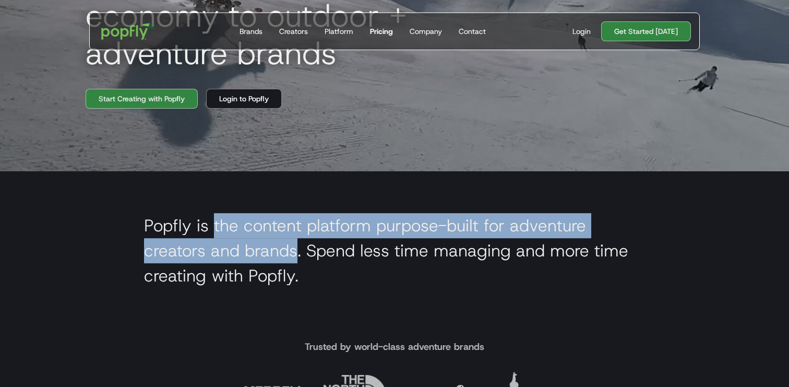
copy h2 "the content platform purpose-built for adventure creators and brands"
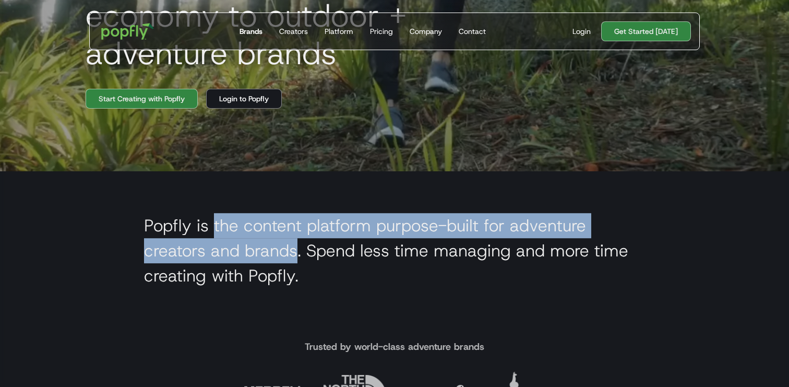
click at [256, 32] on div "Brands" at bounding box center [251, 31] width 23 height 10
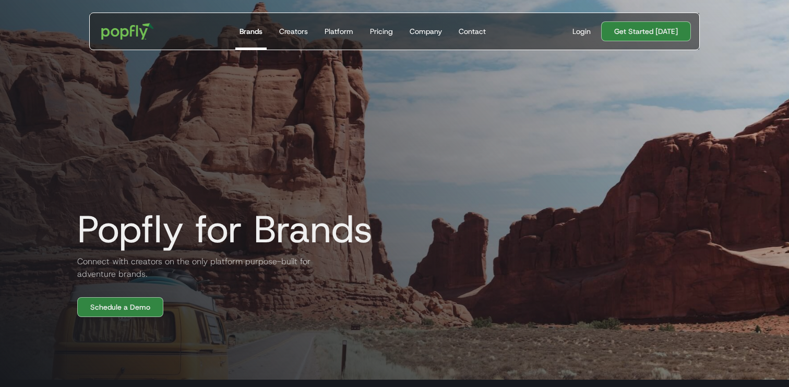
click at [120, 264] on h2 "Connect with creators on the only platform purpose-built for adventure brands." at bounding box center [194, 267] width 251 height 25
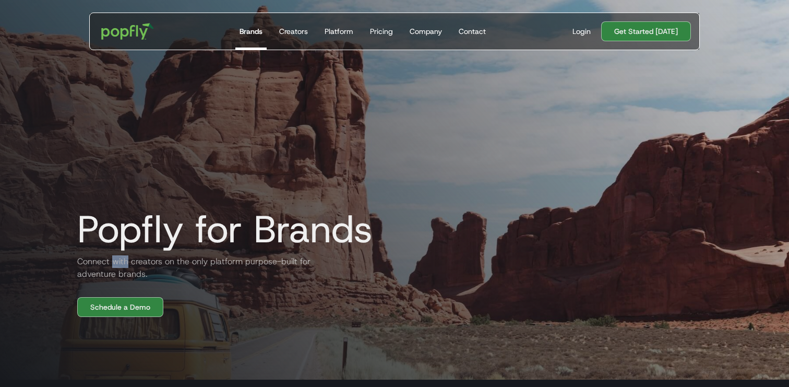
click at [120, 264] on h2 "Connect with creators on the only platform purpose-built for adventure brands." at bounding box center [194, 267] width 251 height 25
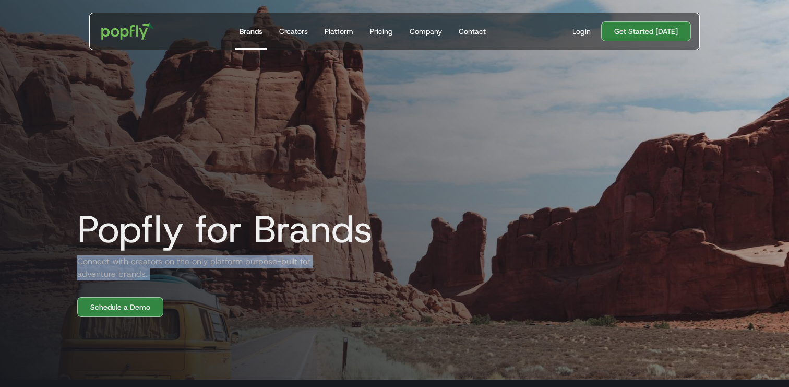
click at [120, 264] on h2 "Connect with creators on the only platform purpose-built for adventure brands." at bounding box center [194, 267] width 251 height 25
copy h2 "Connect with creators on the only platform purpose-built for adventure brands."
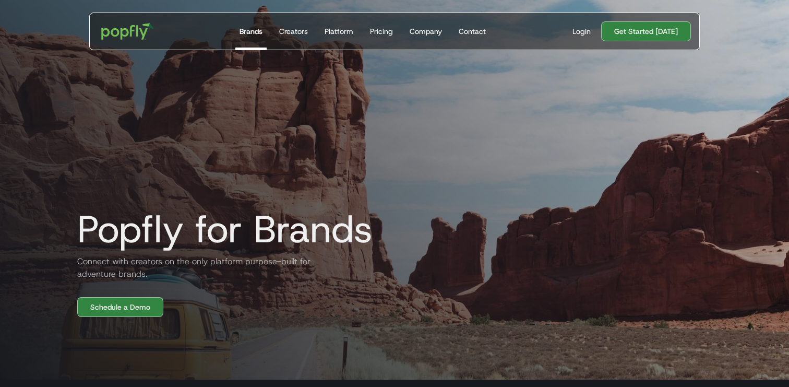
click at [365, 115] on div "Popfly for Brands Connect with creators on the only platform purpose-built for …" at bounding box center [395, 155] width 668 height 324
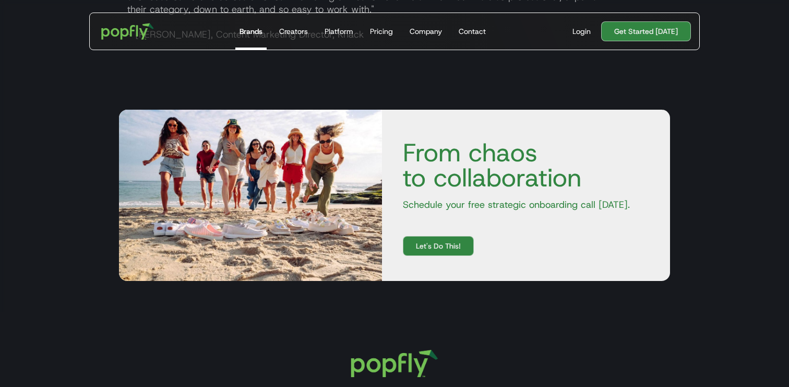
scroll to position [1858, 0]
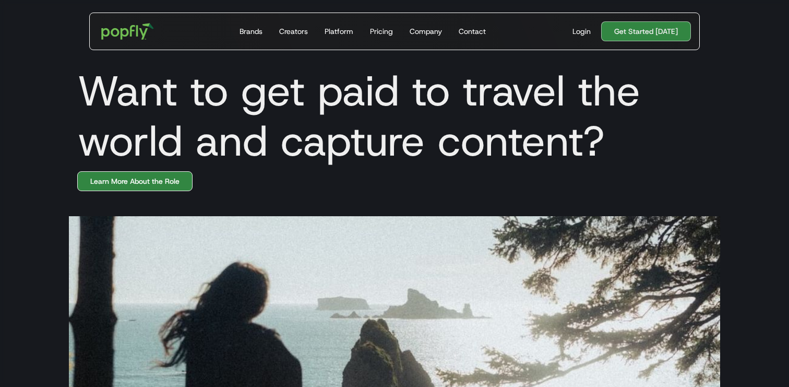
click at [127, 172] on link "Learn More About the Role" at bounding box center [134, 181] width 115 height 20
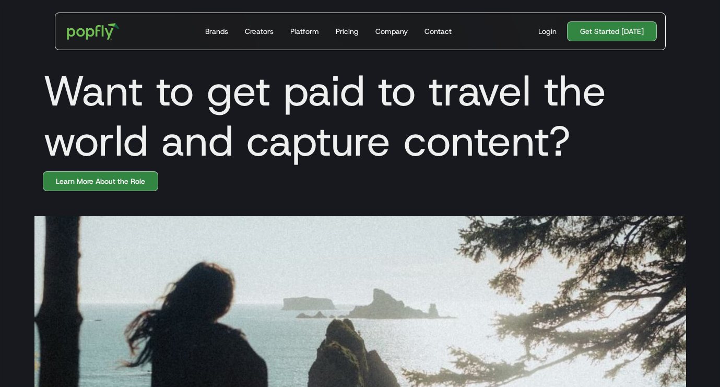
click at [226, 113] on h1 "Want to get paid to travel the world and capture content?" at bounding box center [360, 116] width 652 height 100
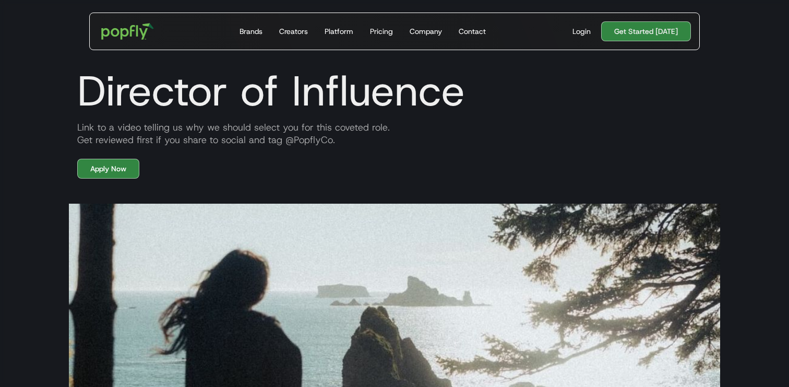
click at [127, 173] on link "Apply Now" at bounding box center [108, 169] width 62 height 20
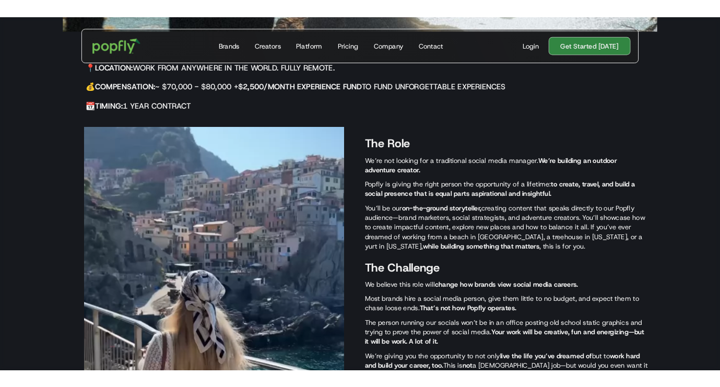
scroll to position [2078, 0]
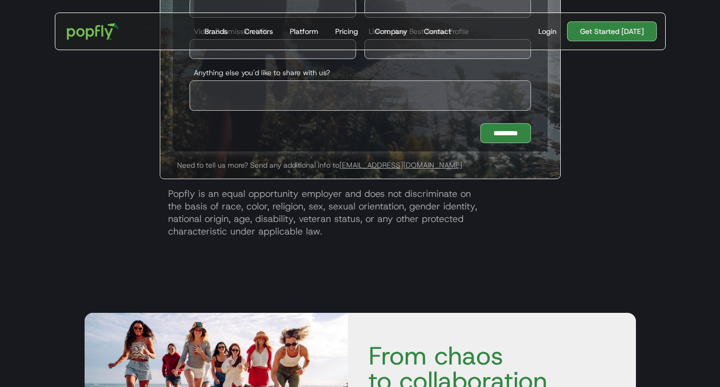
click at [267, 219] on p "Popfly is an equal opportunity employer and does not discriminate on the basis …" at bounding box center [360, 208] width 401 height 58
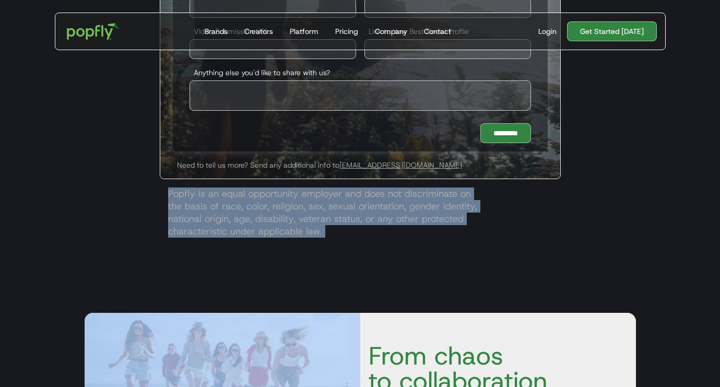
click at [267, 219] on p "Popfly is an equal opportunity employer and does not discriminate on the basis …" at bounding box center [360, 208] width 401 height 58
copy p "Popfly is an equal opportunity employer and does not discriminate on the basis …"
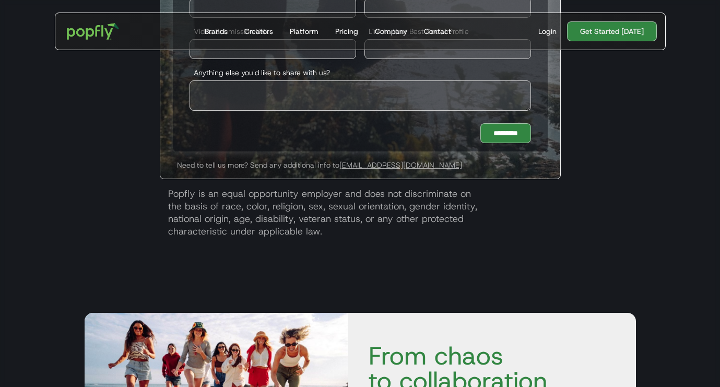
click at [132, 138] on div "Apply for Director of Influence Link to a video telling us why we should select…" at bounding box center [360, 56] width 668 height 388
